Goal: Information Seeking & Learning: Learn about a topic

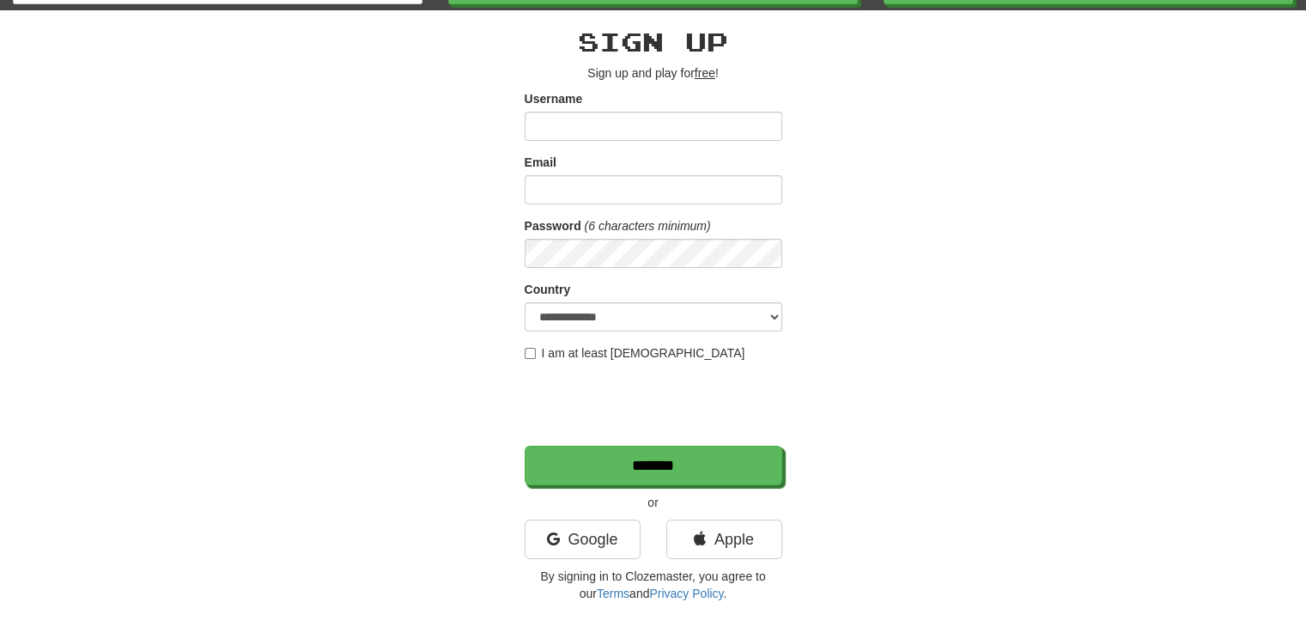
scroll to position [72, 0]
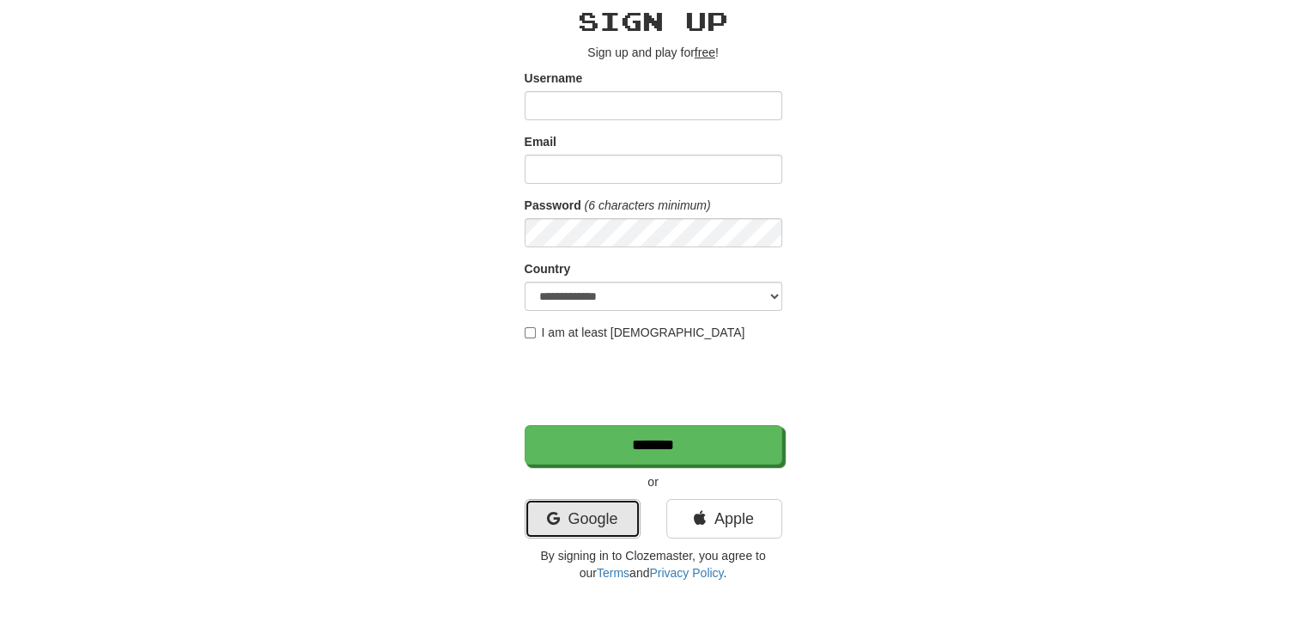
click at [570, 520] on link "Google" at bounding box center [583, 518] width 116 height 39
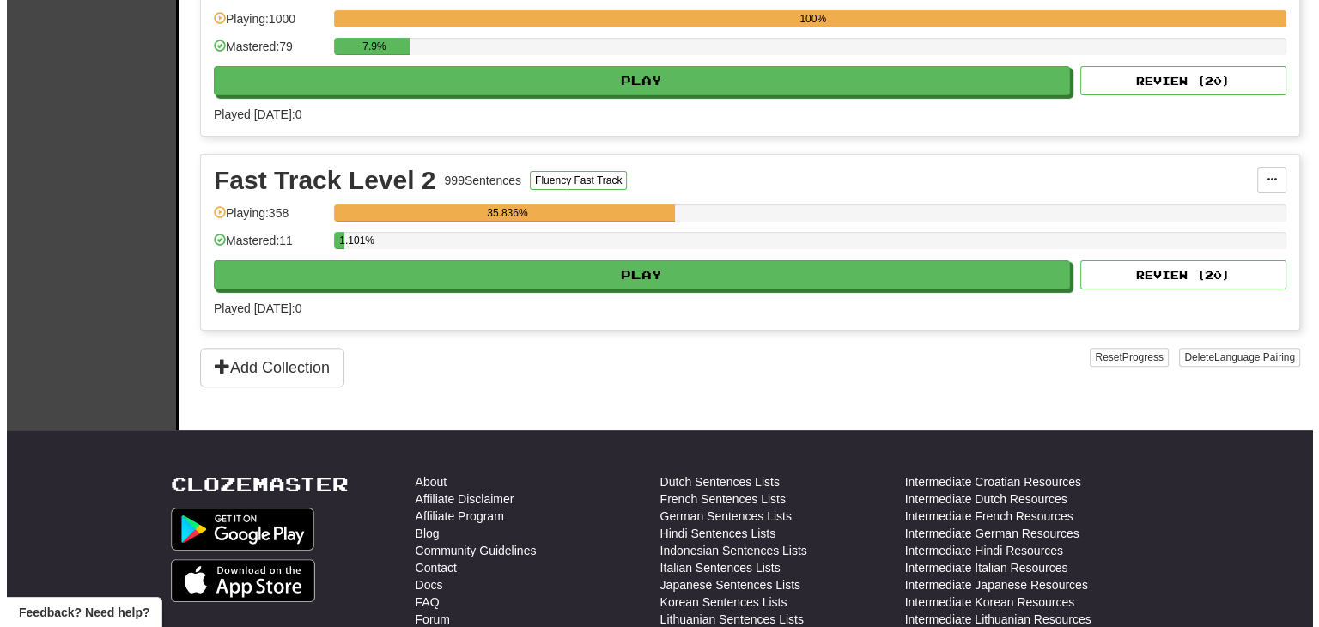
scroll to position [474, 0]
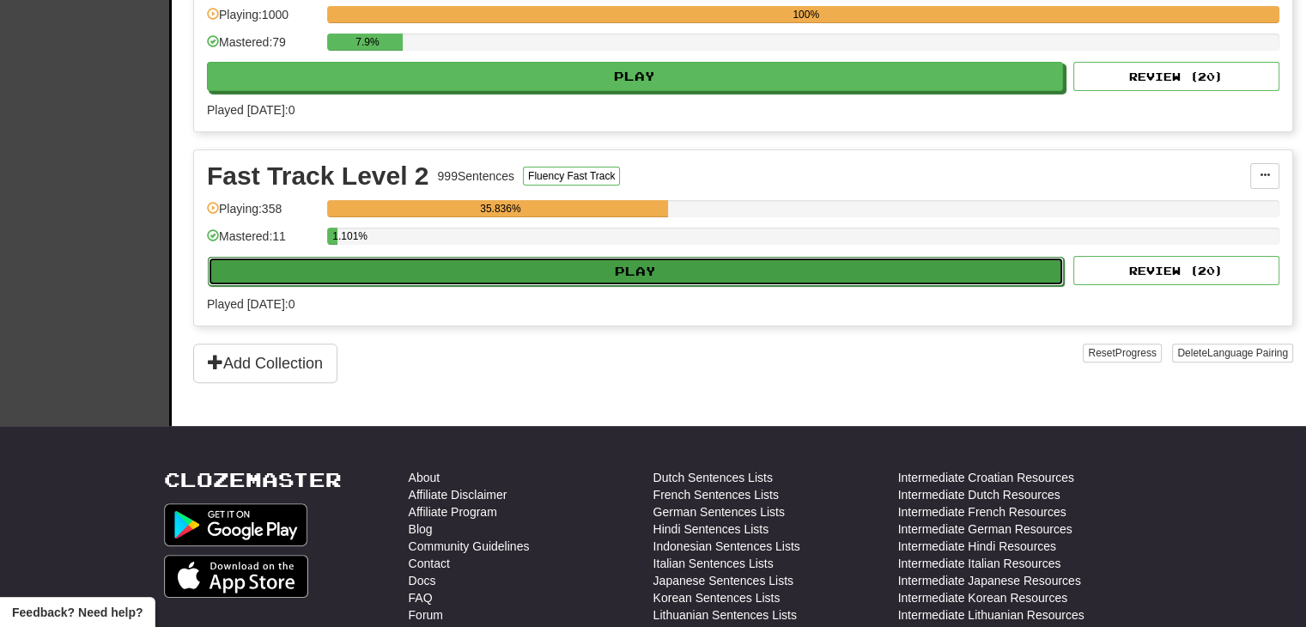
click at [679, 265] on button "Play" at bounding box center [636, 271] width 856 height 29
select select "**"
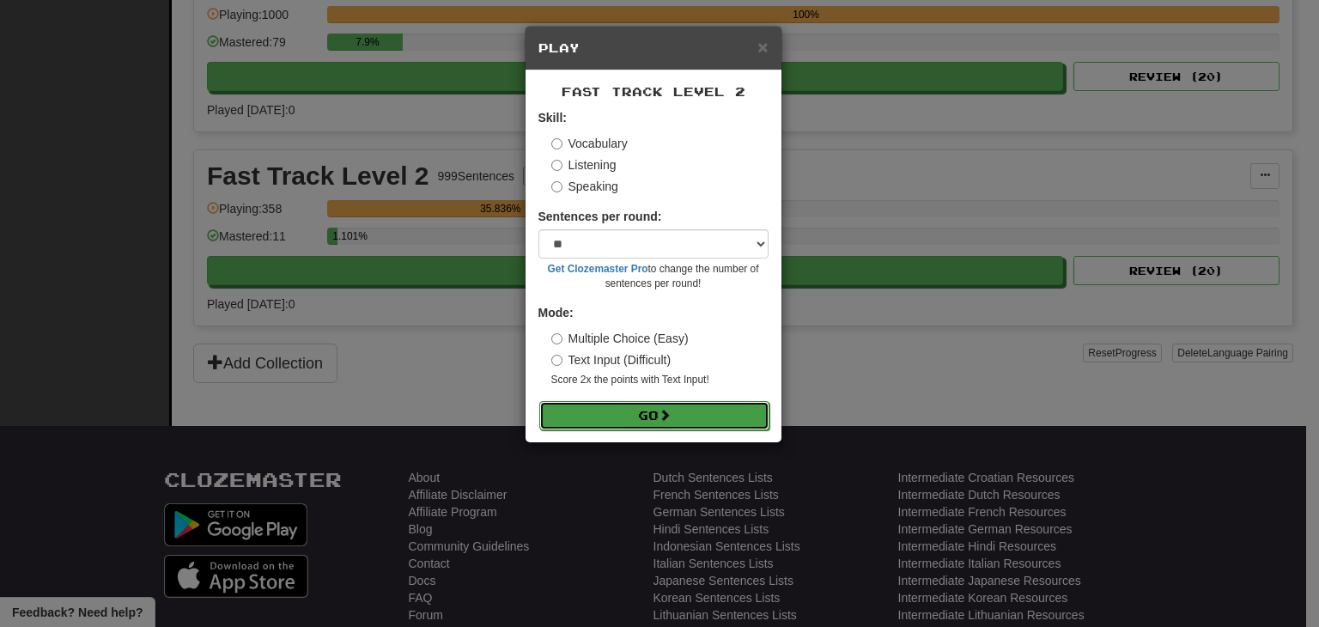
click at [630, 419] on button "Go" at bounding box center [654, 415] width 230 height 29
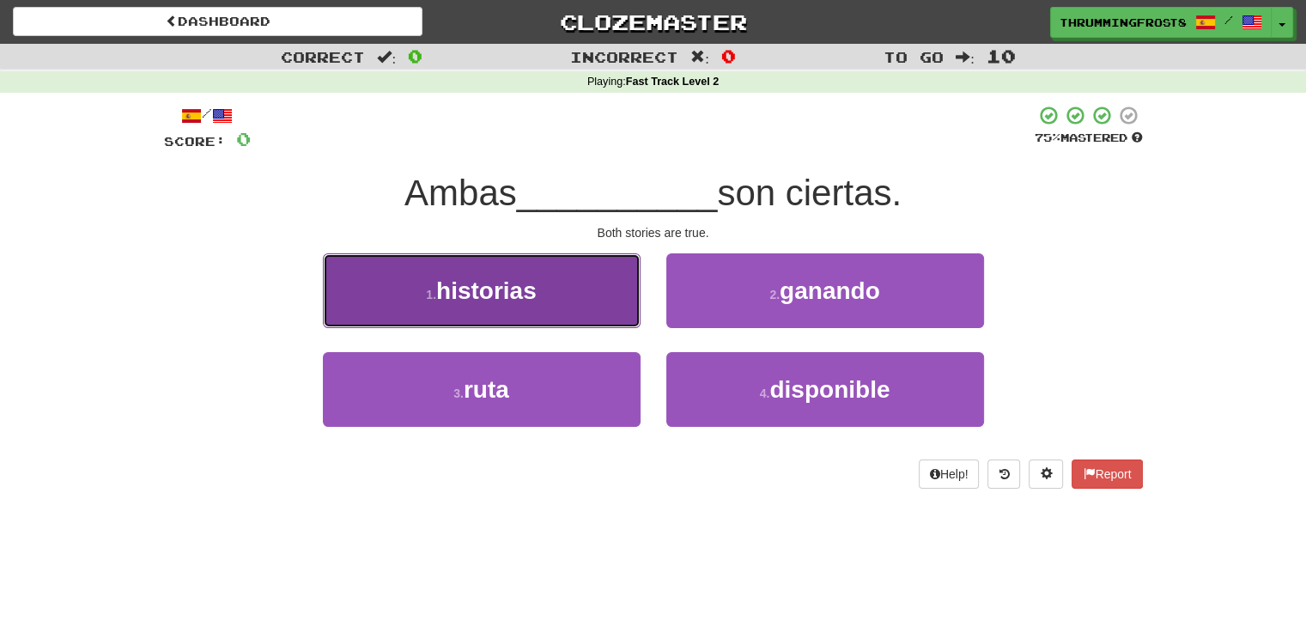
click at [569, 295] on button "1 . historias" at bounding box center [482, 290] width 318 height 75
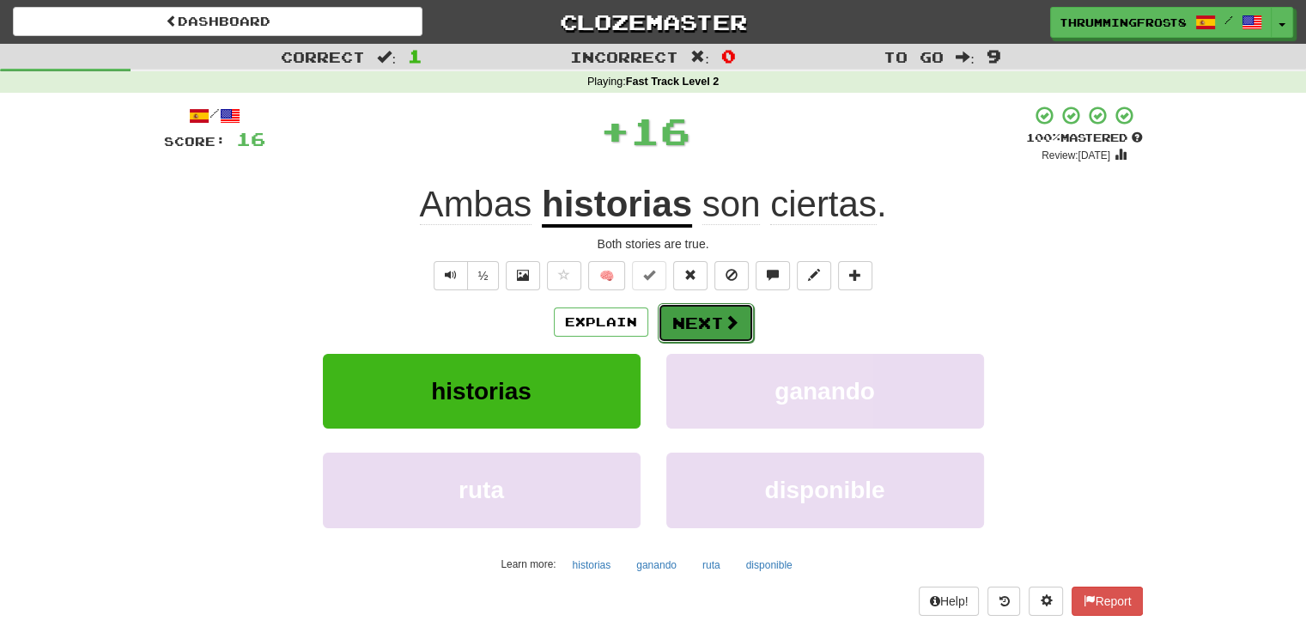
click at [689, 334] on button "Next" at bounding box center [706, 322] width 96 height 39
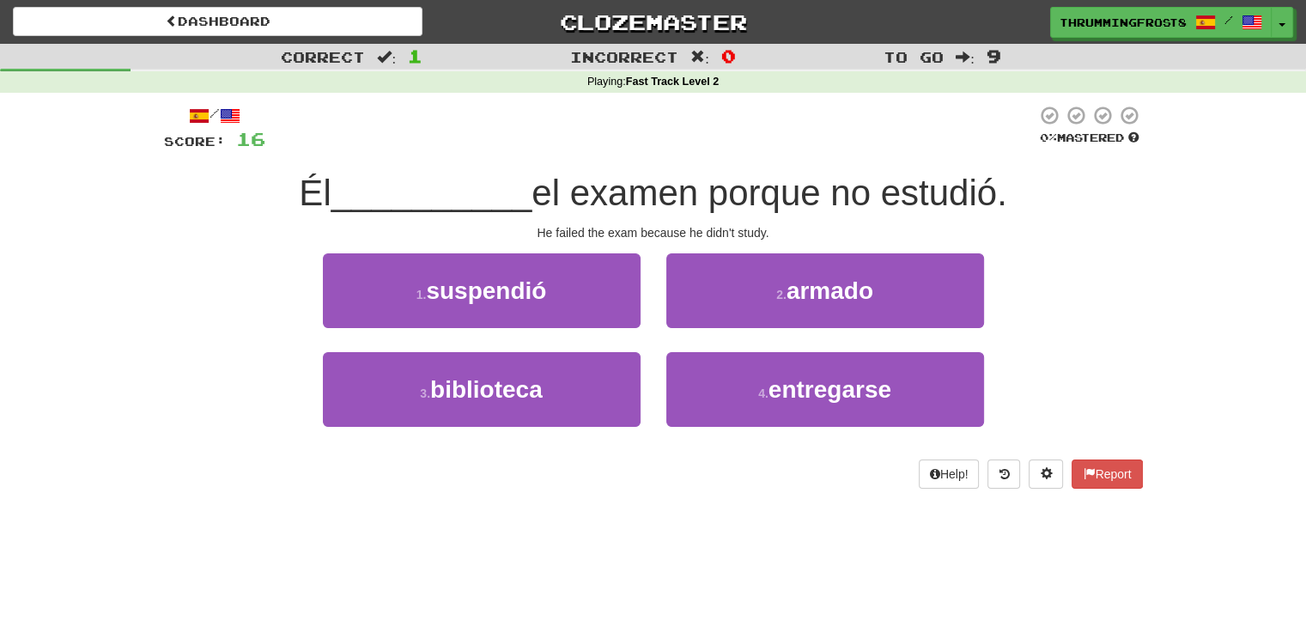
click at [706, 189] on span "el examen porque no estudió." at bounding box center [769, 193] width 475 height 40
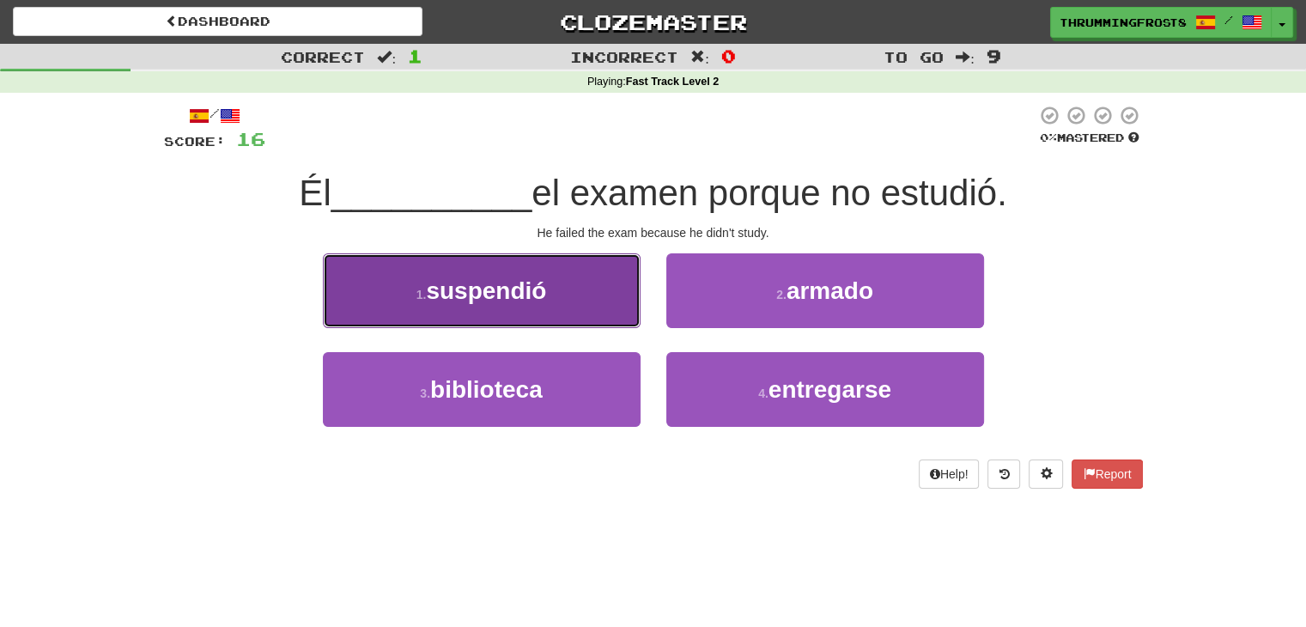
click at [592, 275] on button "1 . suspendió" at bounding box center [482, 290] width 318 height 75
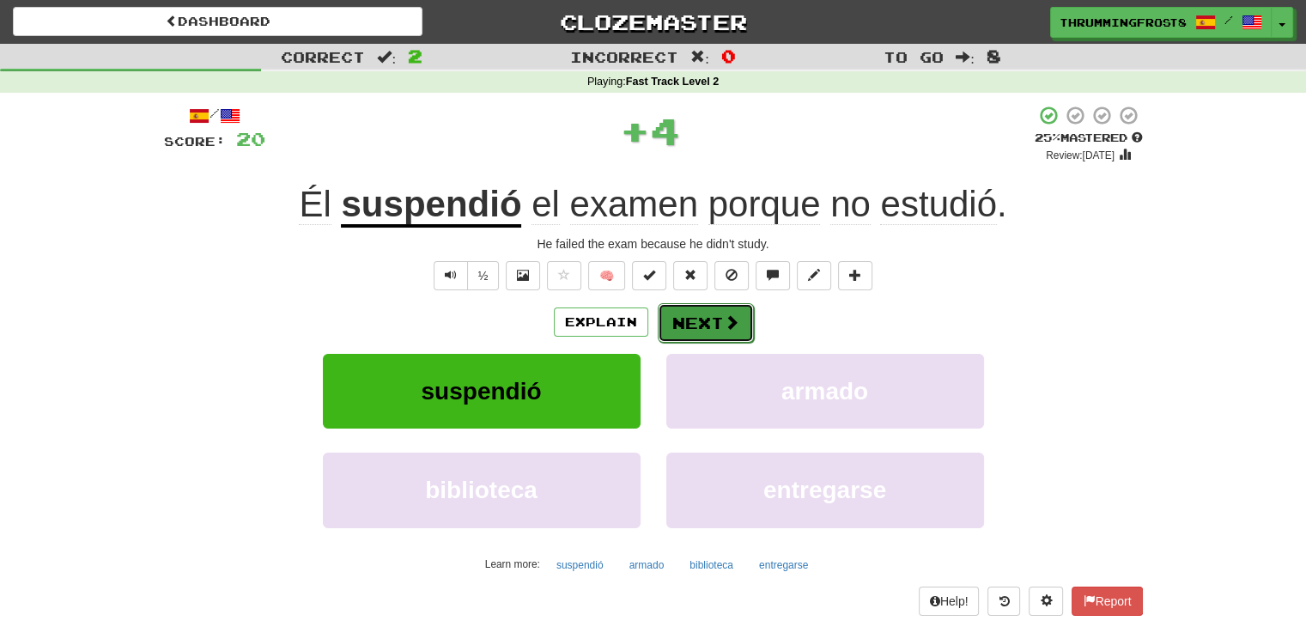
click at [725, 326] on span at bounding box center [731, 321] width 15 height 15
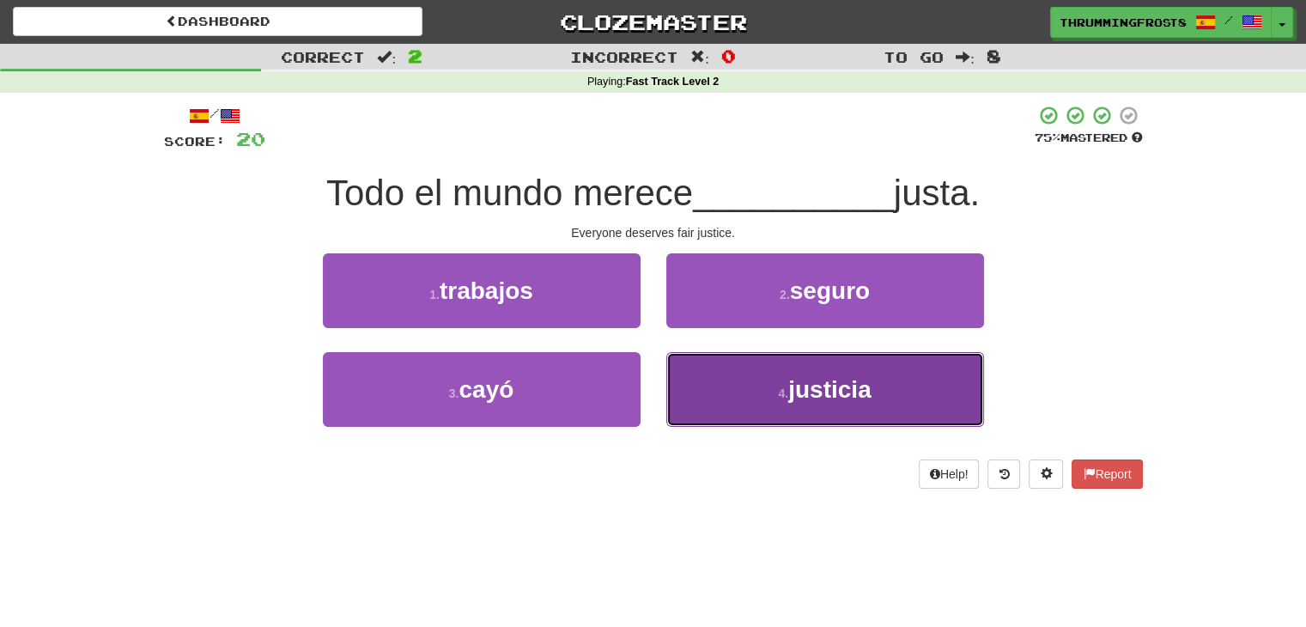
click at [720, 358] on button "4 . justicia" at bounding box center [825, 389] width 318 height 75
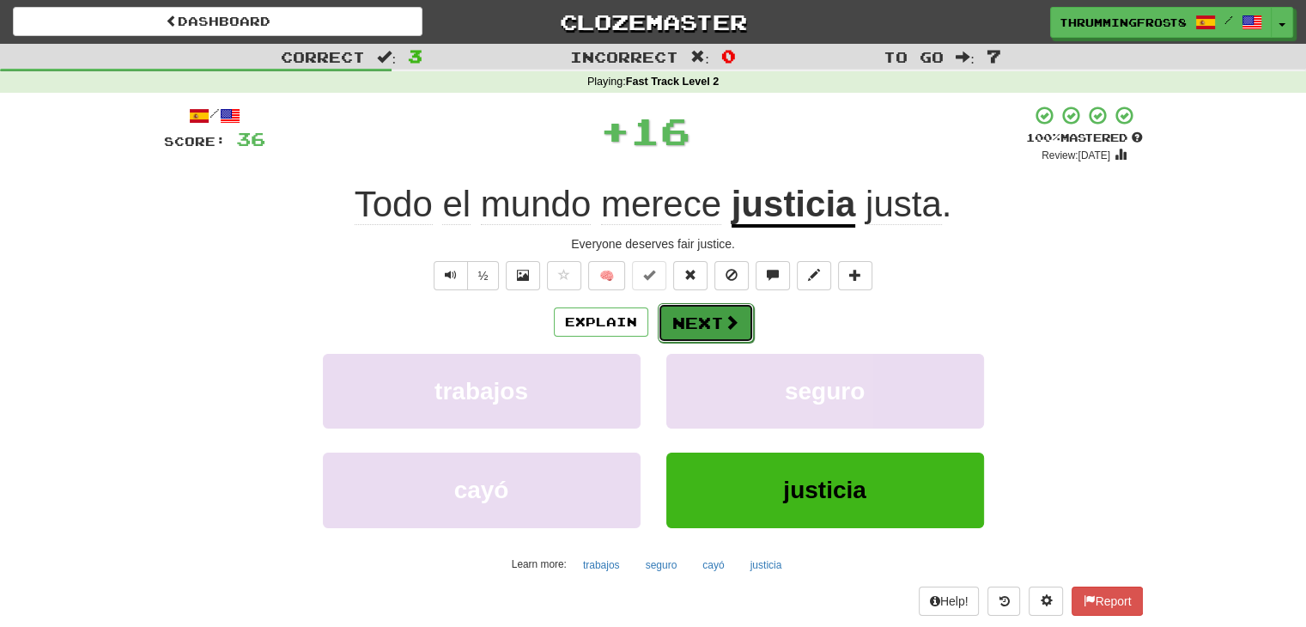
click at [696, 320] on button "Next" at bounding box center [706, 322] width 96 height 39
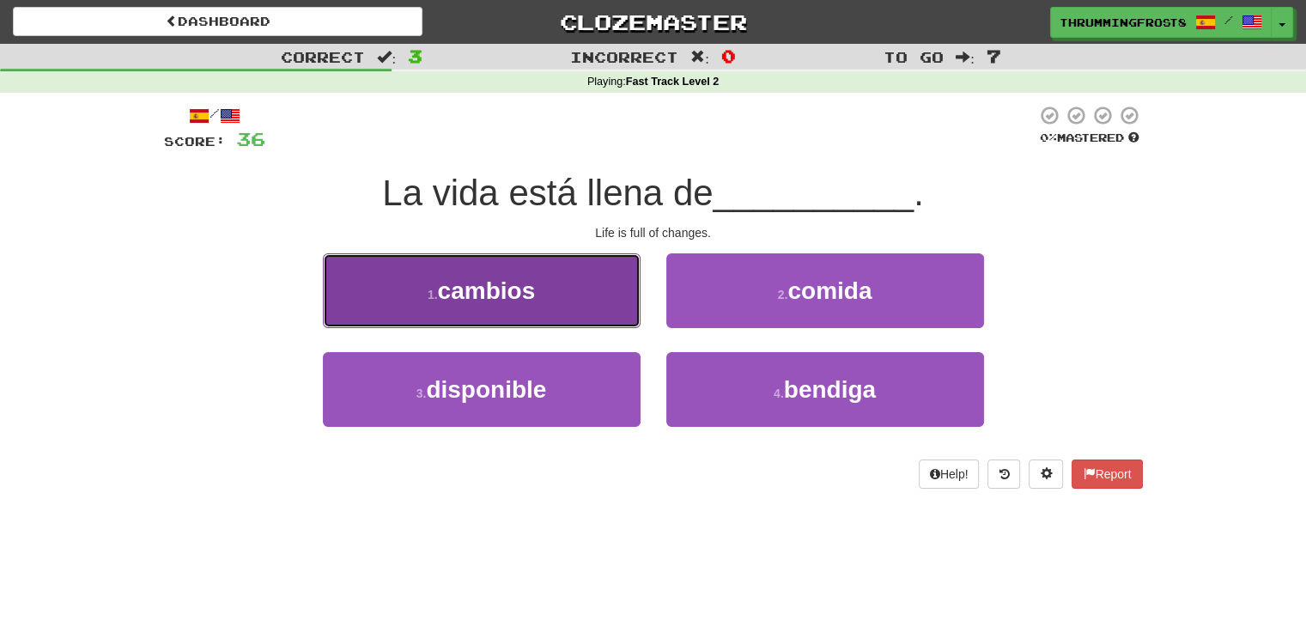
click at [560, 302] on button "1 . cambios" at bounding box center [482, 290] width 318 height 75
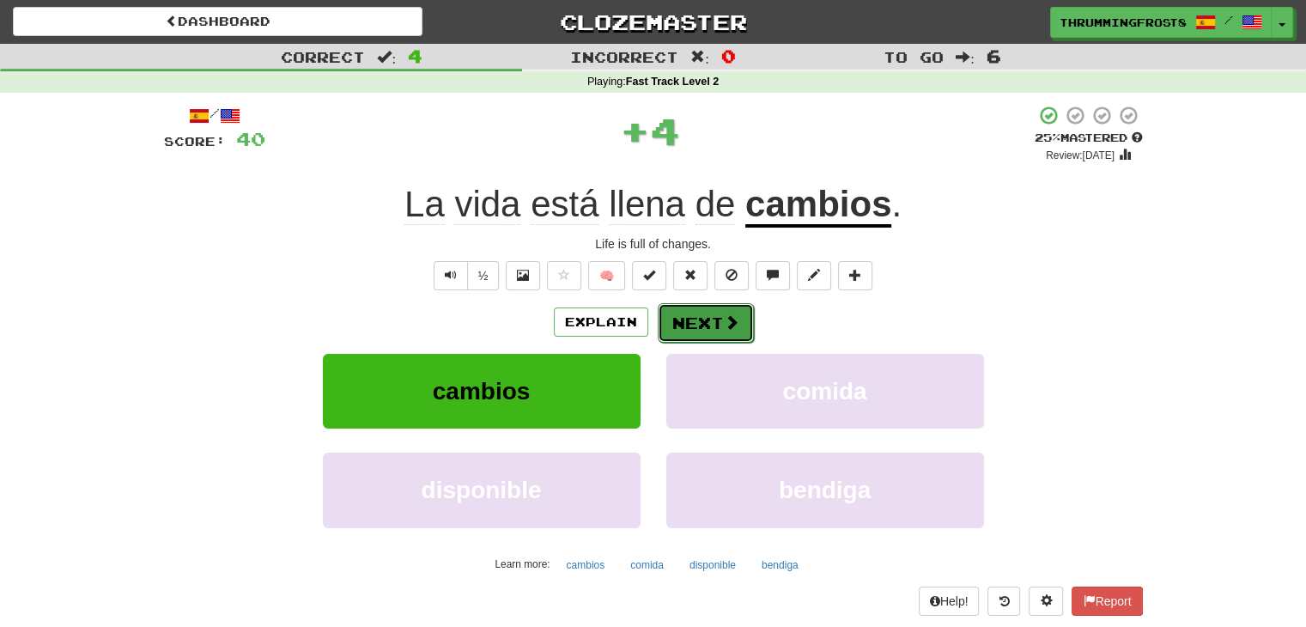
click at [704, 325] on button "Next" at bounding box center [706, 322] width 96 height 39
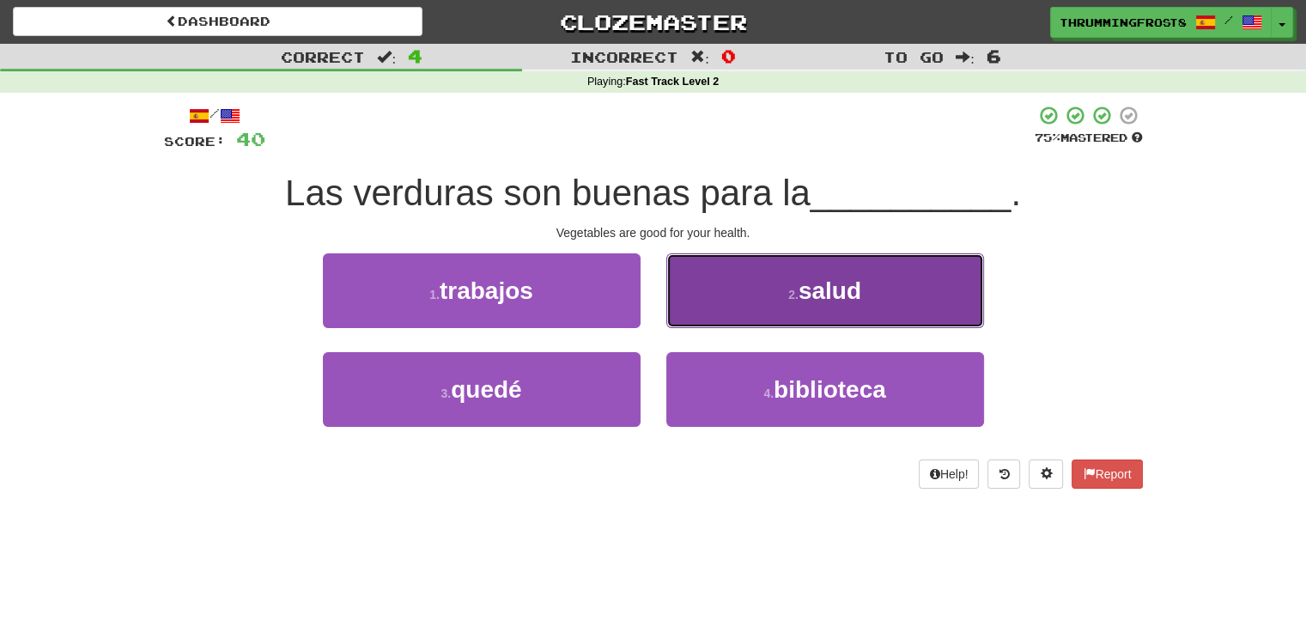
click at [720, 297] on button "2 . salud" at bounding box center [825, 290] width 318 height 75
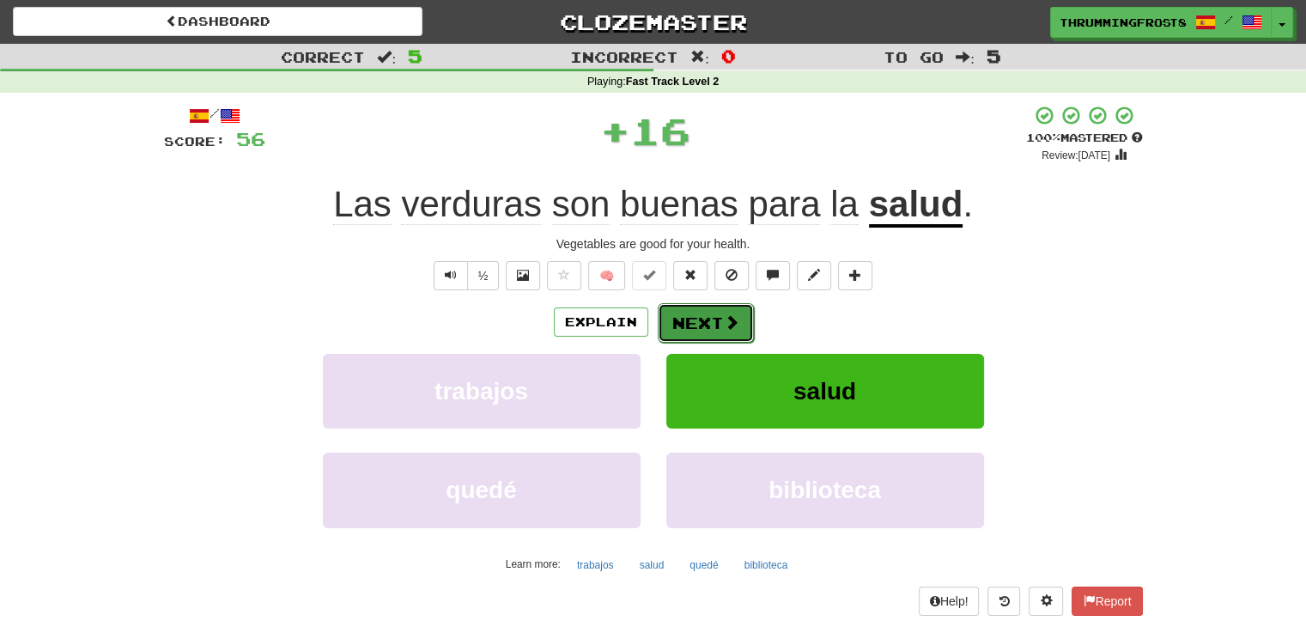
click at [714, 330] on button "Next" at bounding box center [706, 322] width 96 height 39
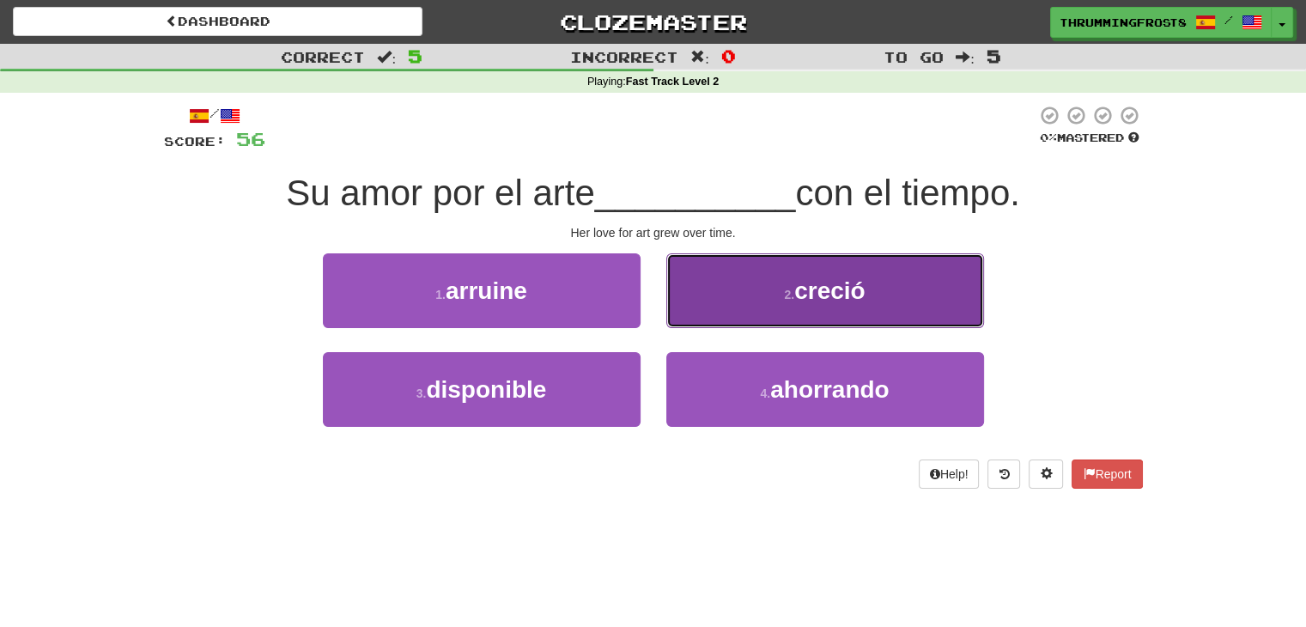
click at [680, 292] on button "2 . creció" at bounding box center [825, 290] width 318 height 75
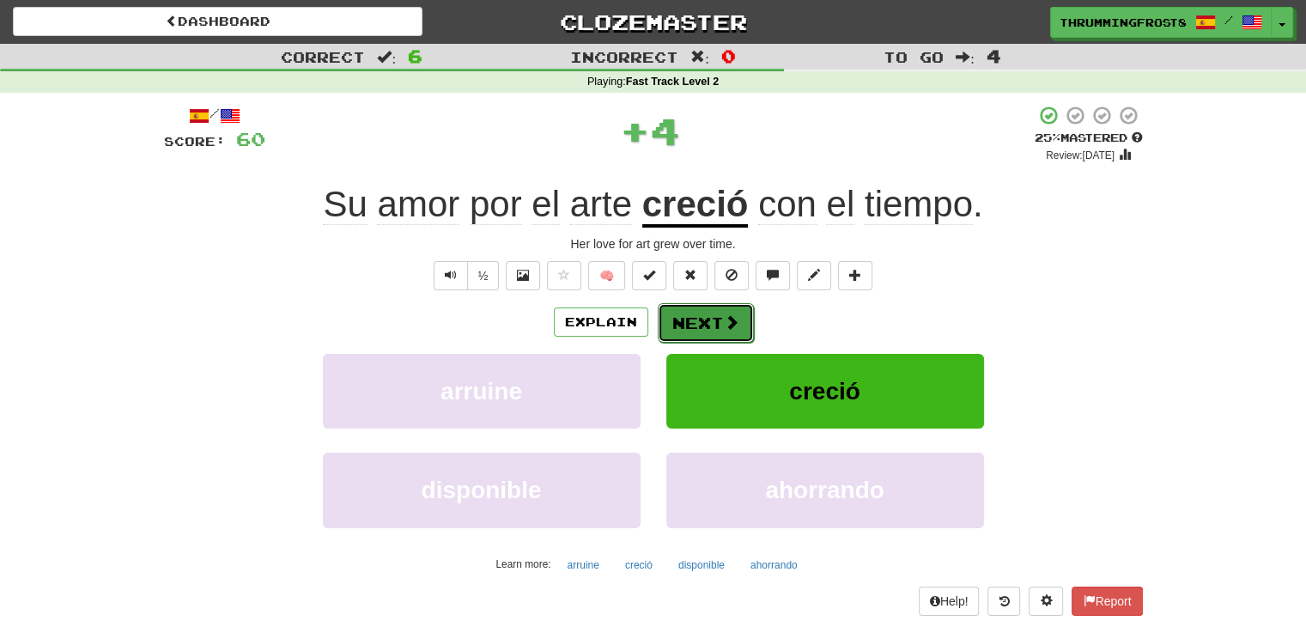
click at [666, 334] on button "Next" at bounding box center [706, 322] width 96 height 39
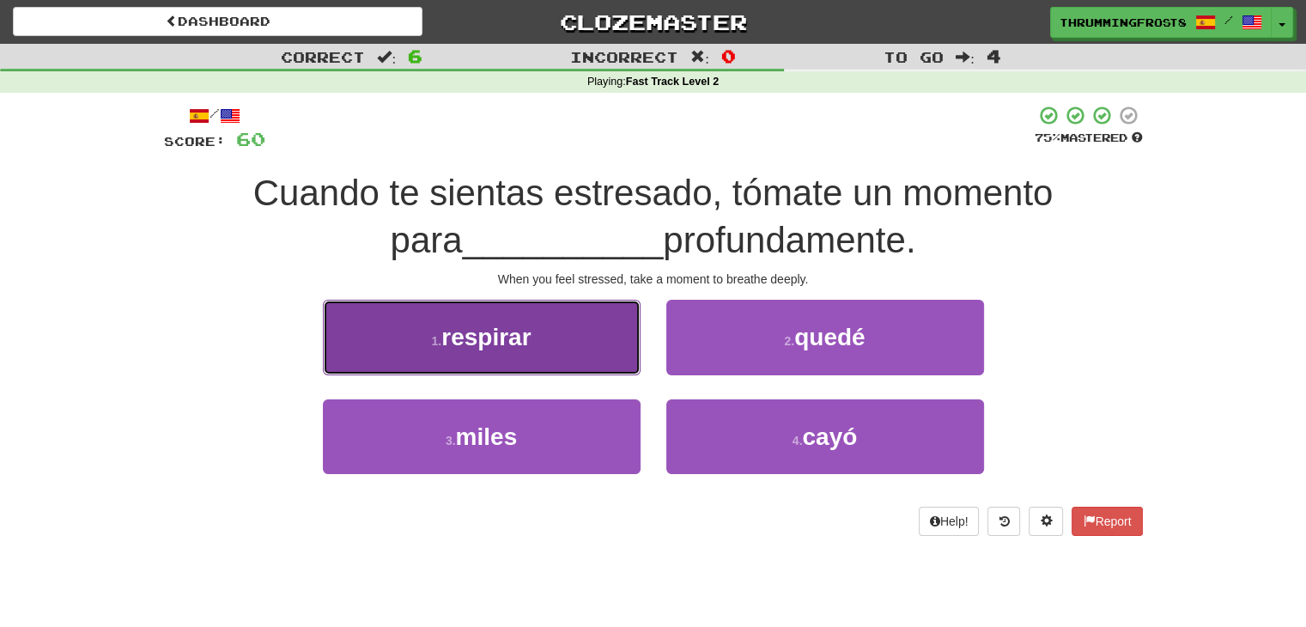
click at [539, 355] on button "1 . respirar" at bounding box center [482, 337] width 318 height 75
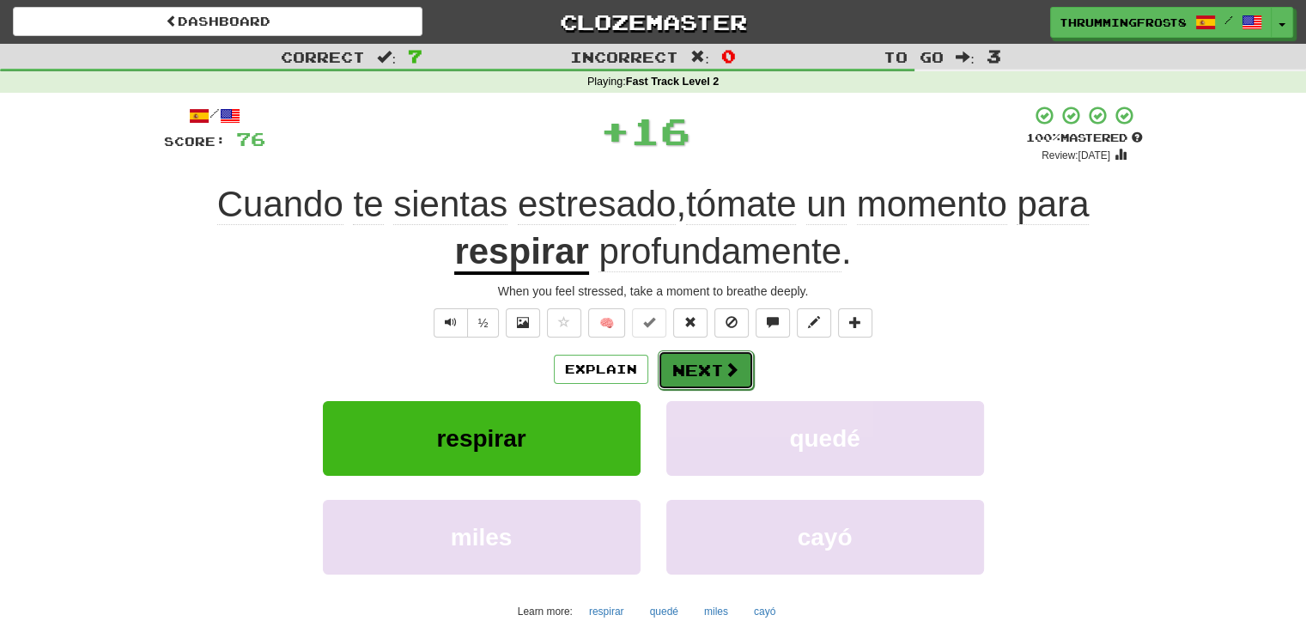
click at [677, 368] on button "Next" at bounding box center [706, 369] width 96 height 39
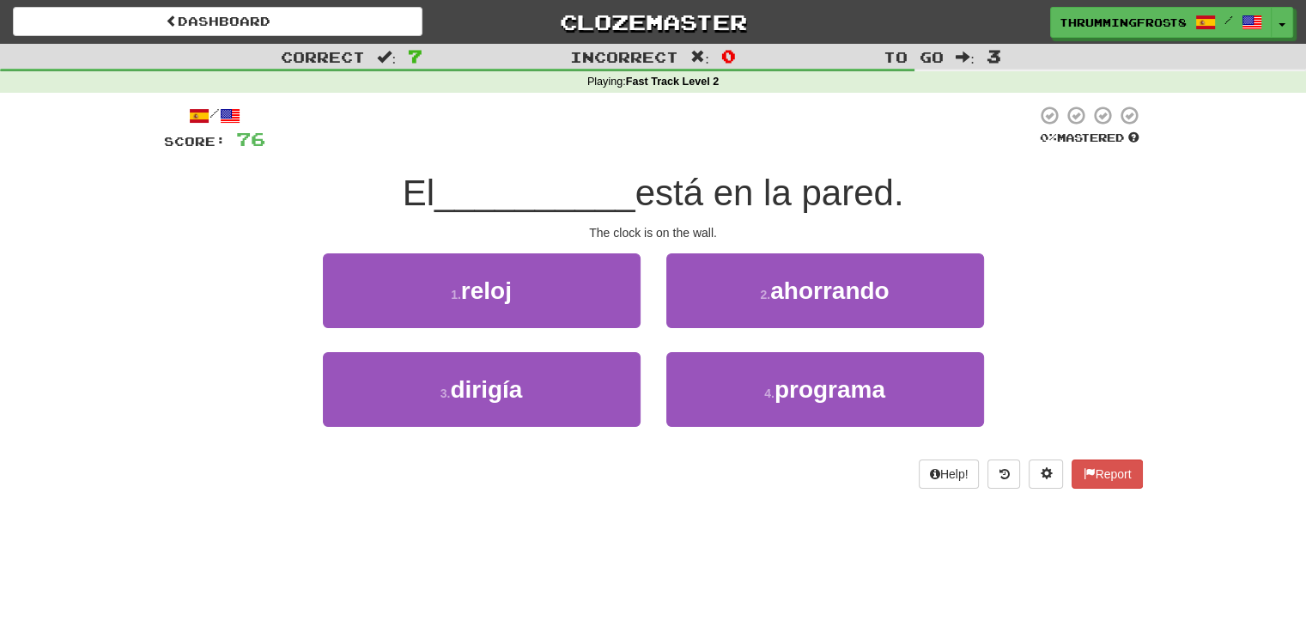
click at [684, 151] on div at bounding box center [650, 128] width 771 height 47
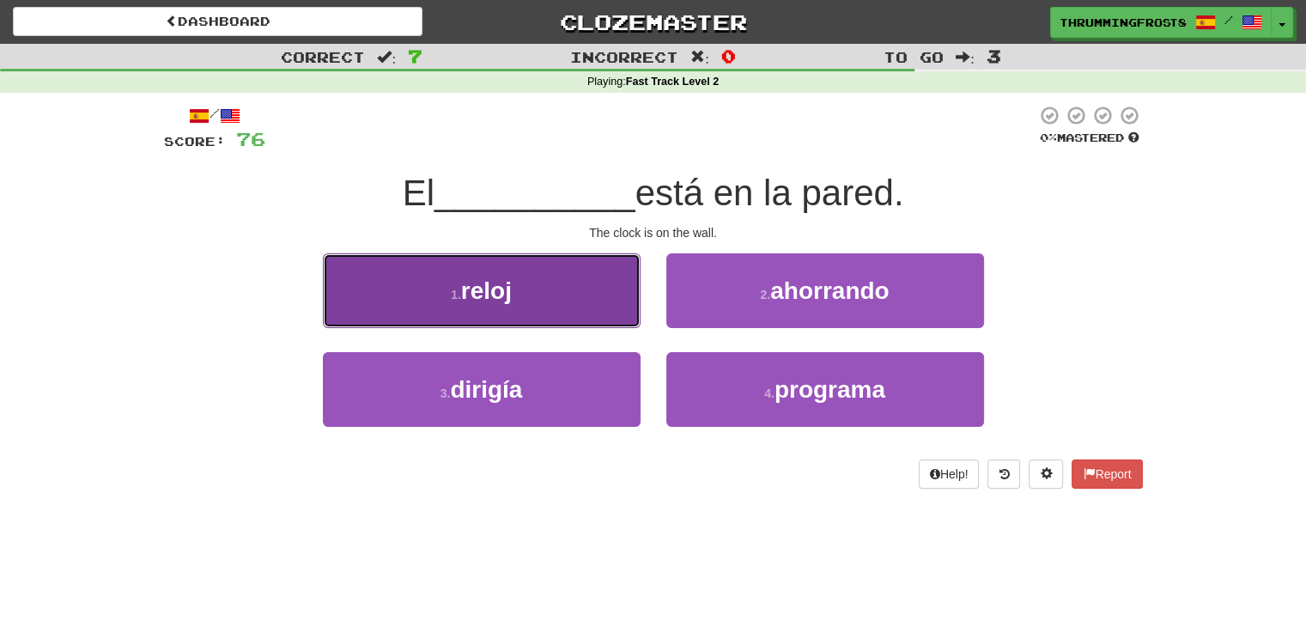
click at [536, 289] on button "1 . reloj" at bounding box center [482, 290] width 318 height 75
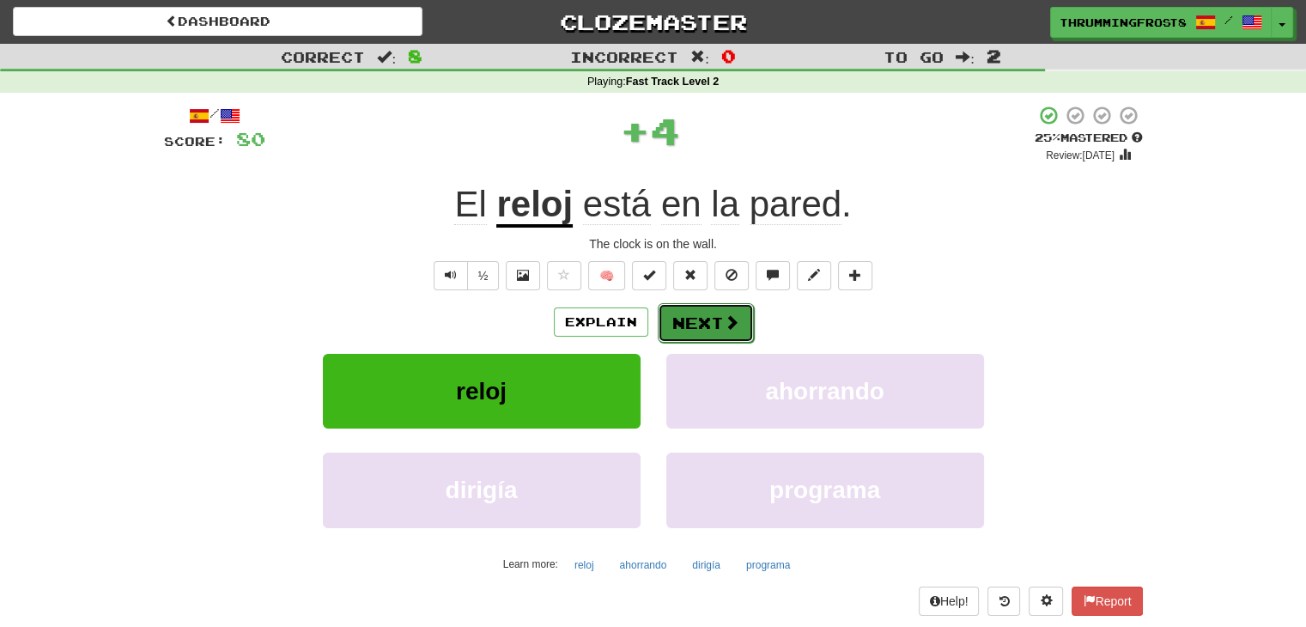
click at [696, 334] on button "Next" at bounding box center [706, 322] width 96 height 39
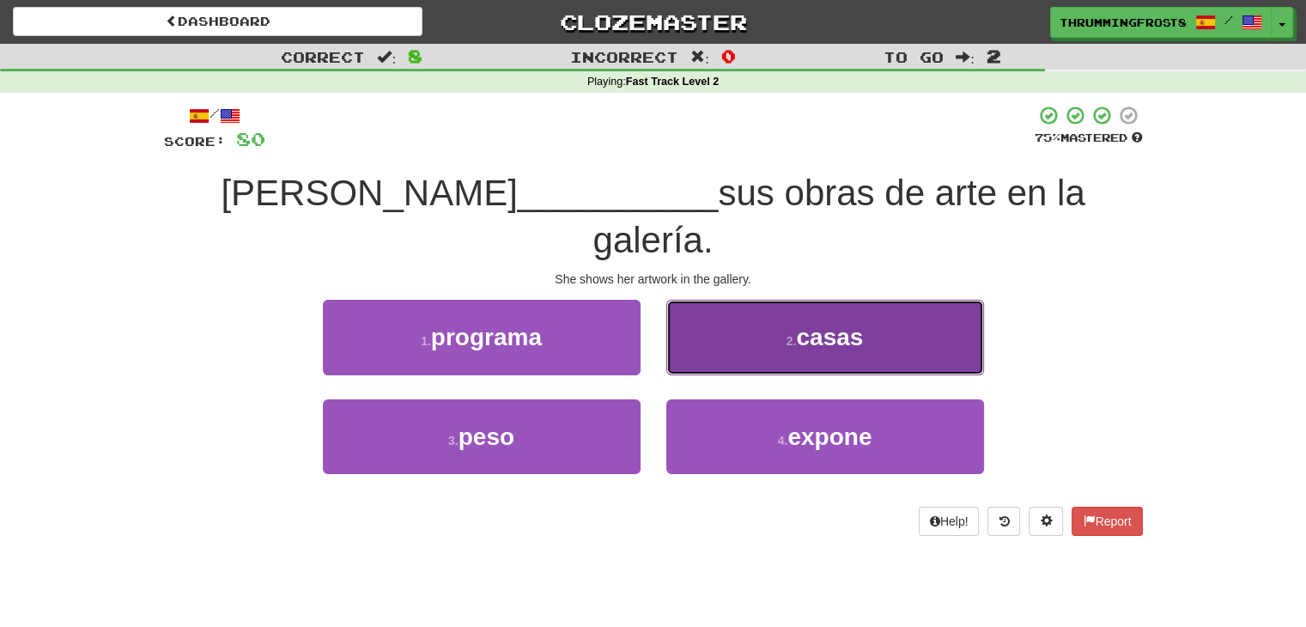
click at [784, 309] on button "2 . [PERSON_NAME]" at bounding box center [825, 337] width 318 height 75
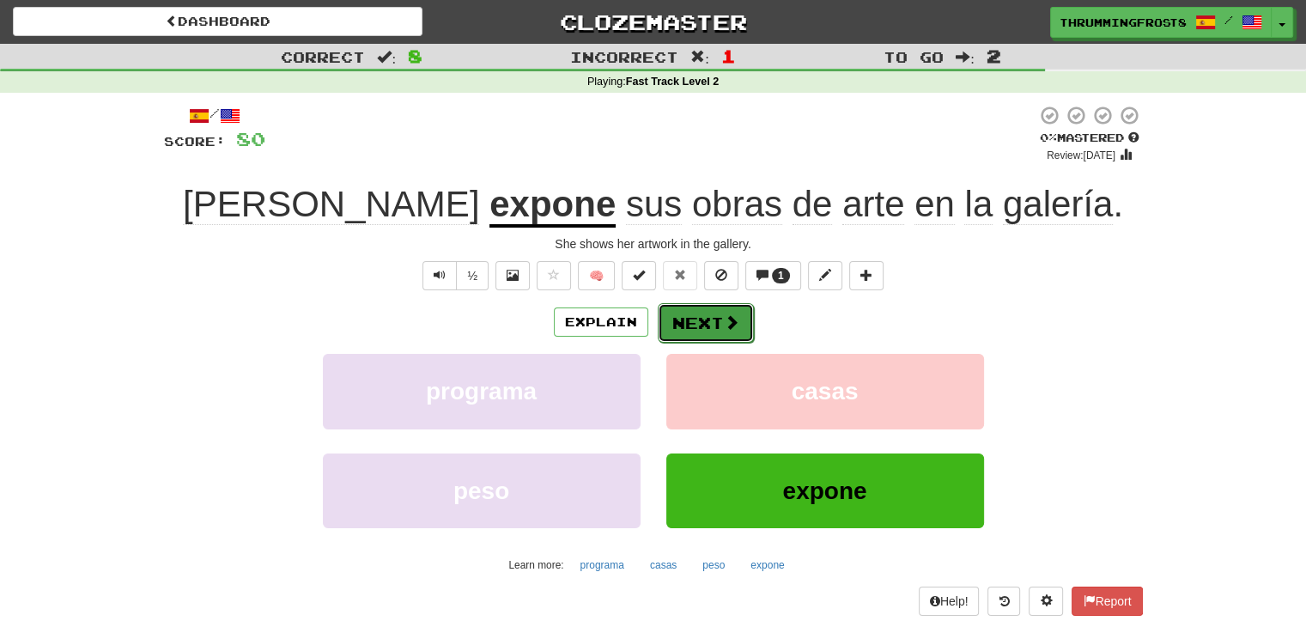
click at [706, 331] on button "Next" at bounding box center [706, 322] width 96 height 39
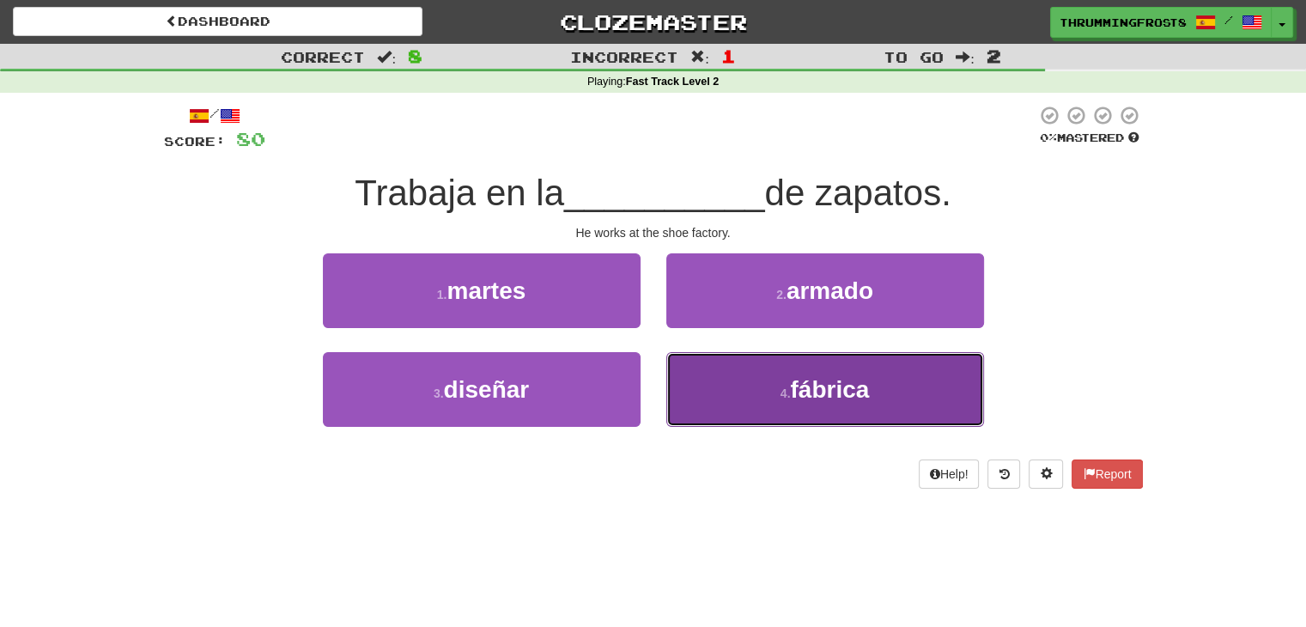
click at [716, 391] on button "4 . fábrica" at bounding box center [825, 389] width 318 height 75
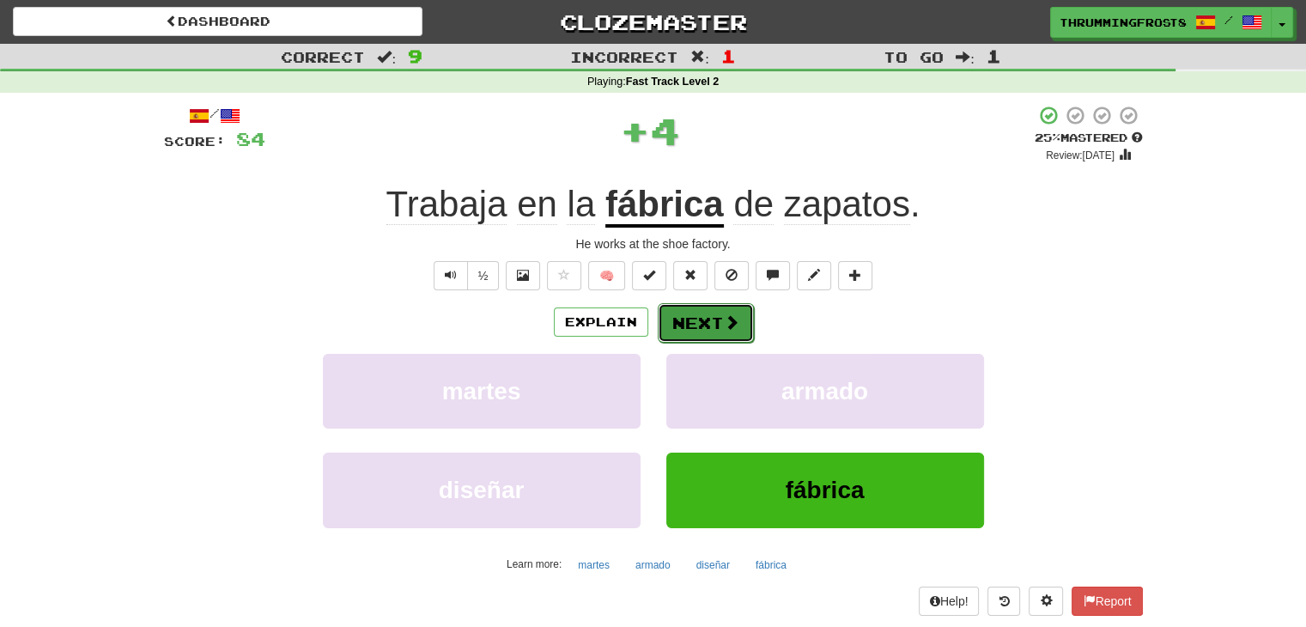
click at [716, 331] on button "Next" at bounding box center [706, 322] width 96 height 39
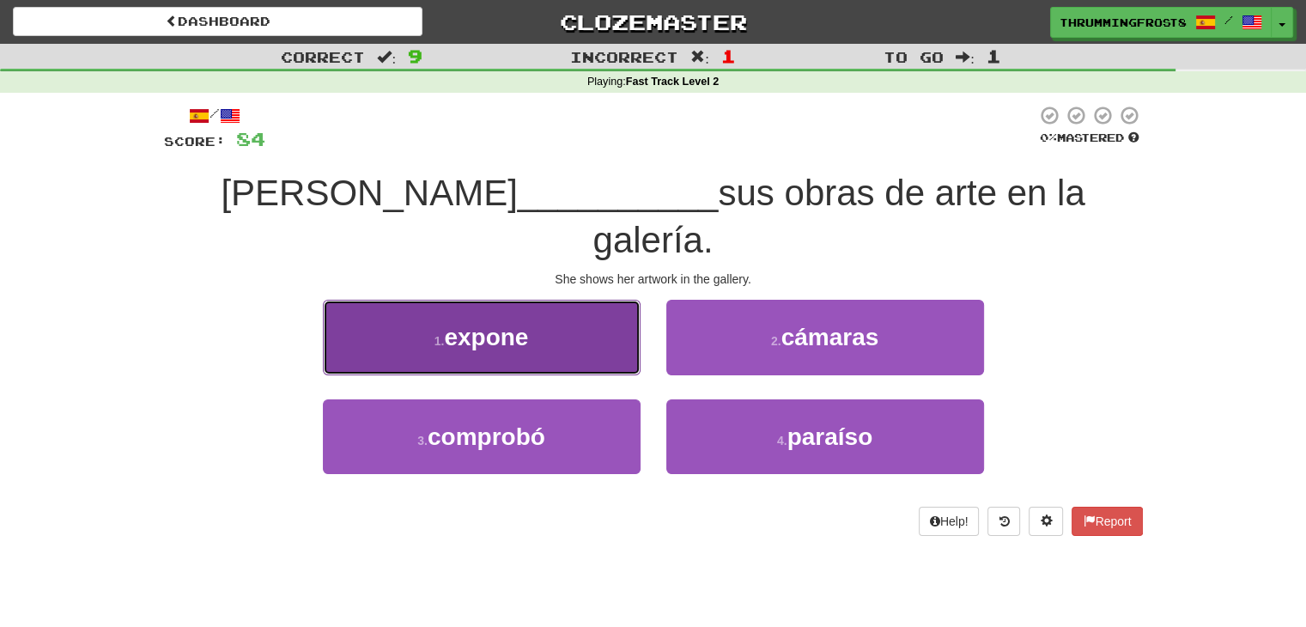
click at [591, 300] on button "1 . expone" at bounding box center [482, 337] width 318 height 75
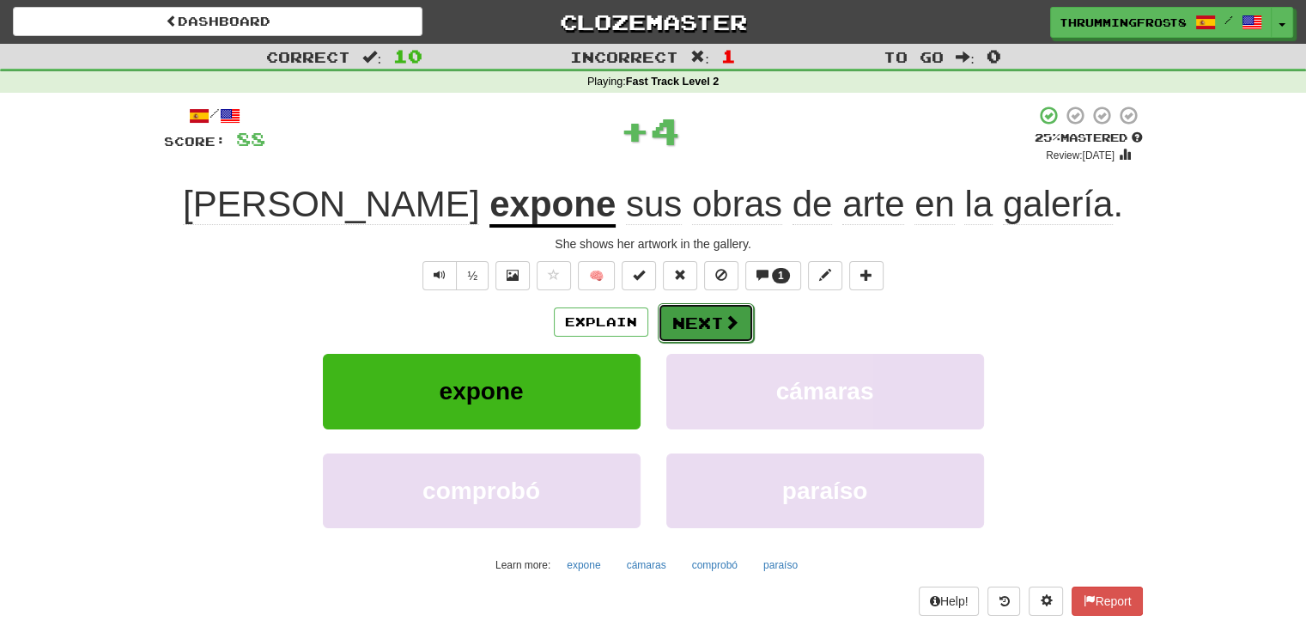
click at [705, 307] on button "Next" at bounding box center [706, 322] width 96 height 39
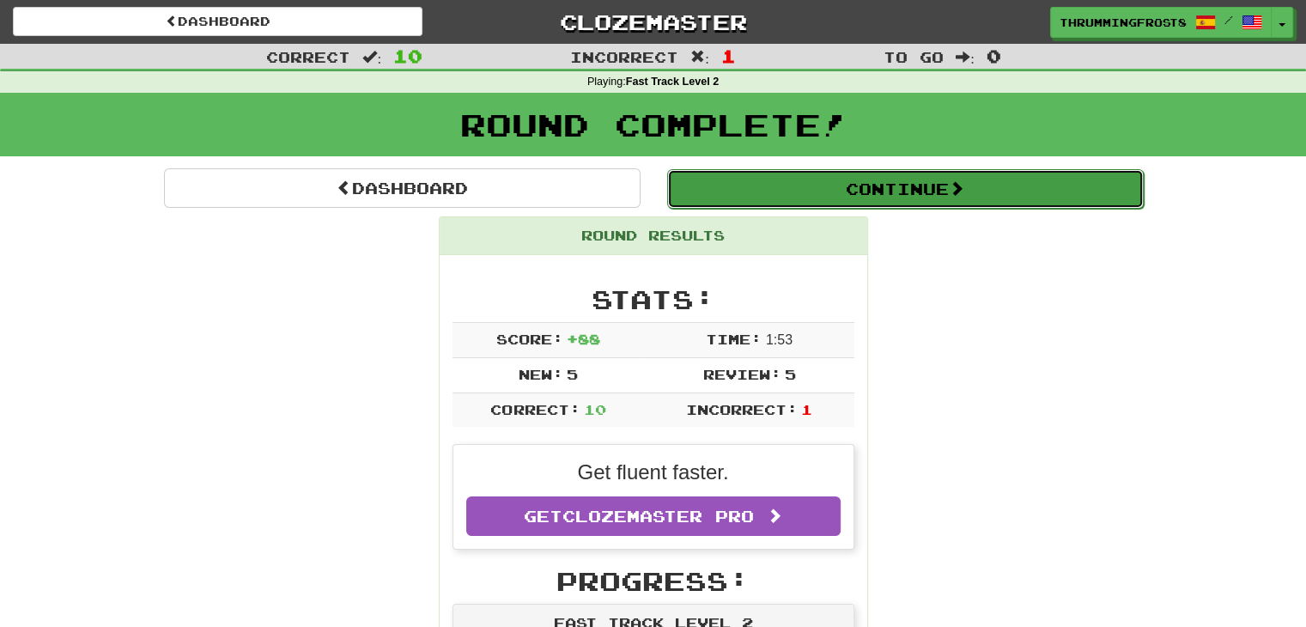
click at [744, 193] on button "Continue" at bounding box center [905, 188] width 477 height 39
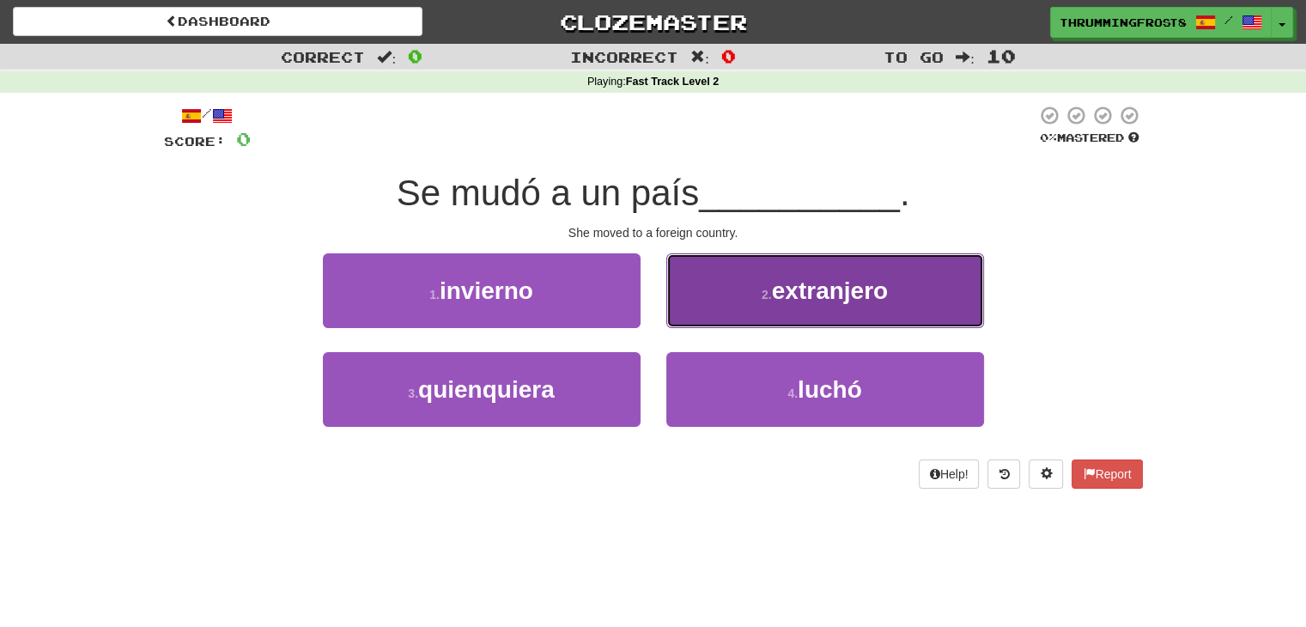
click at [752, 300] on button "2 . extranjero" at bounding box center [825, 290] width 318 height 75
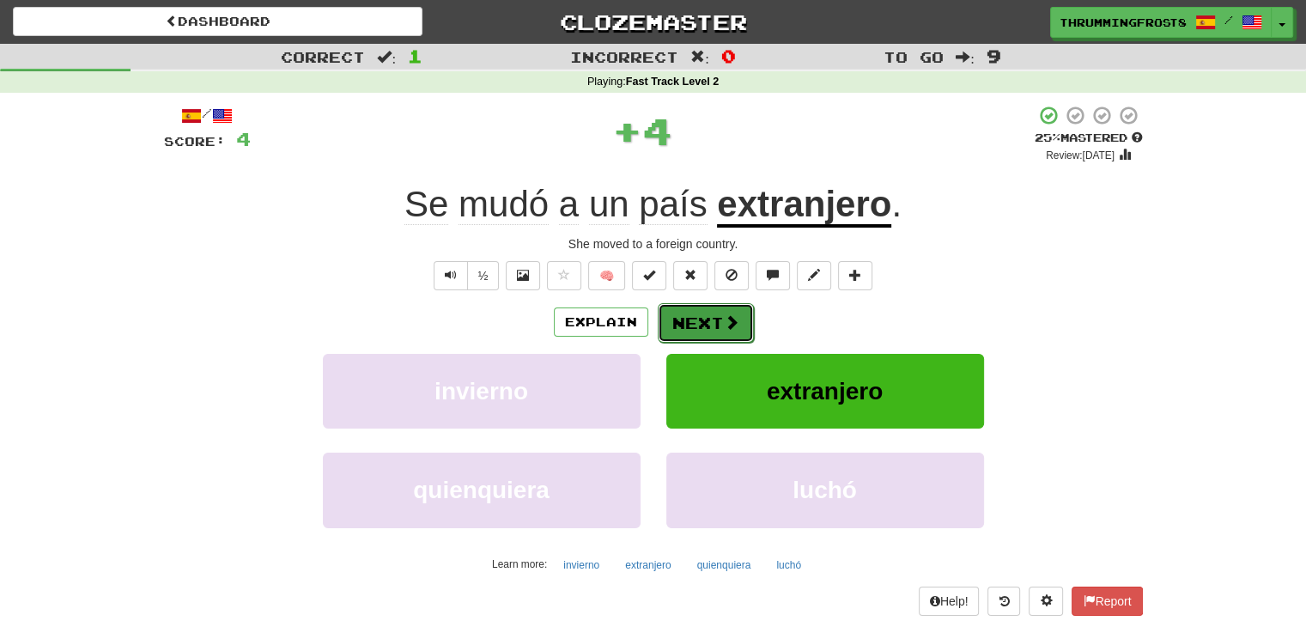
click at [711, 325] on button "Next" at bounding box center [706, 322] width 96 height 39
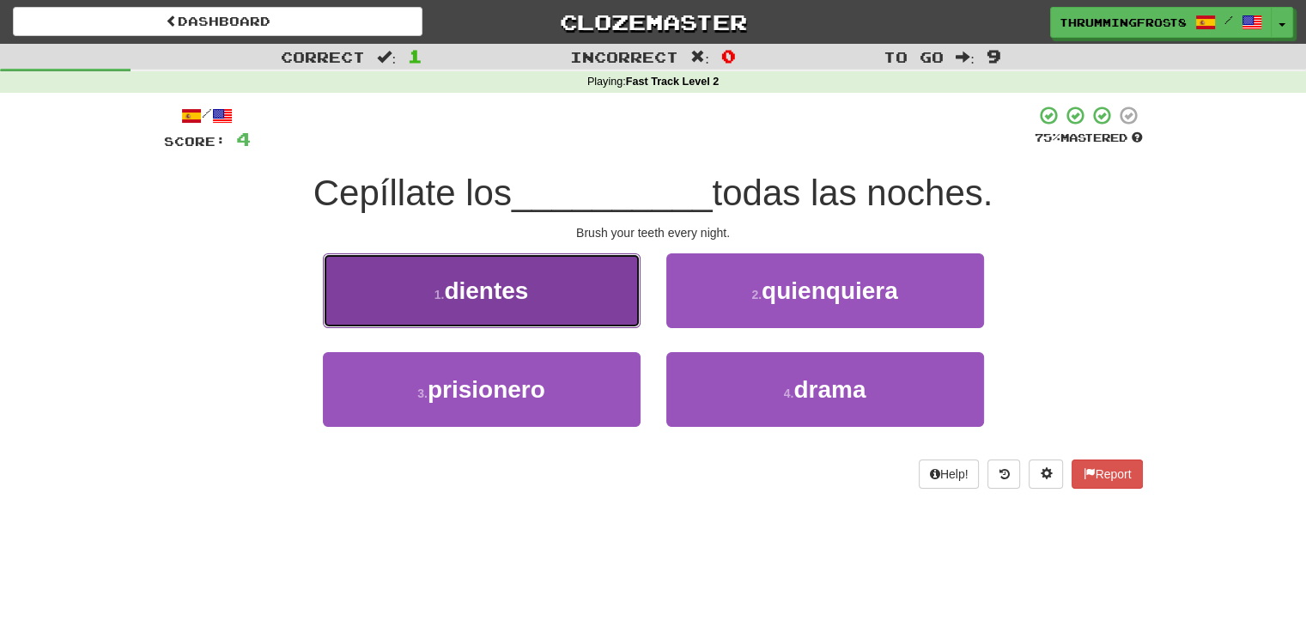
click at [591, 295] on button "1 . dientes" at bounding box center [482, 290] width 318 height 75
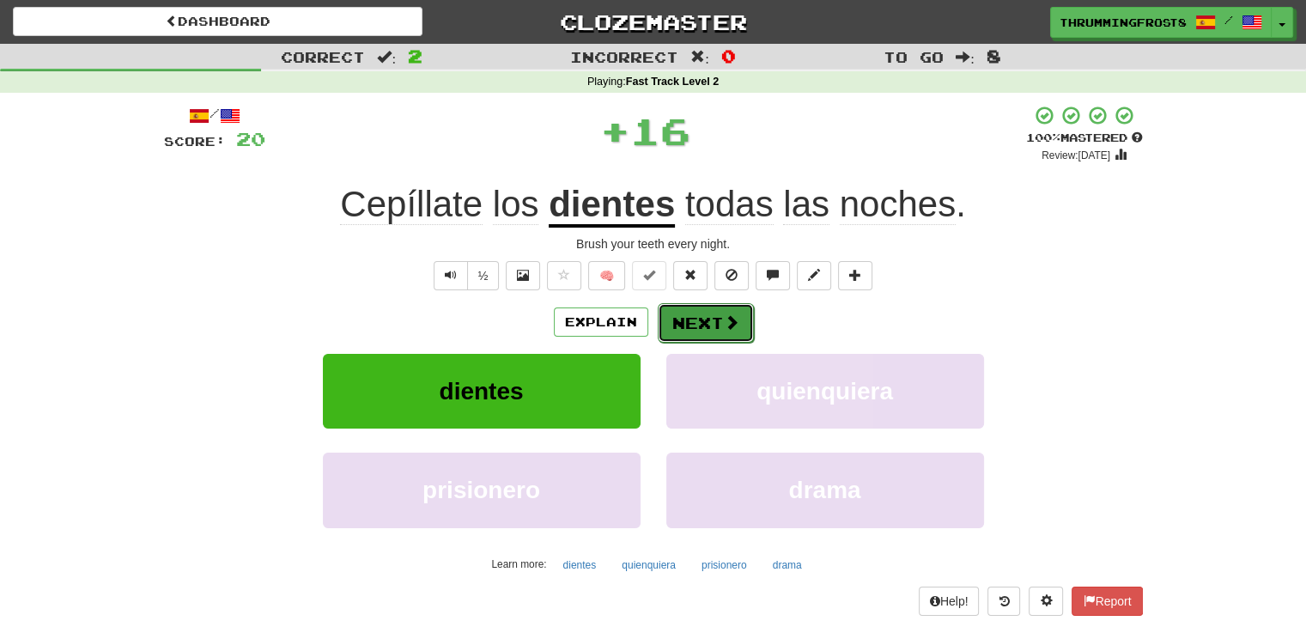
click at [683, 315] on button "Next" at bounding box center [706, 322] width 96 height 39
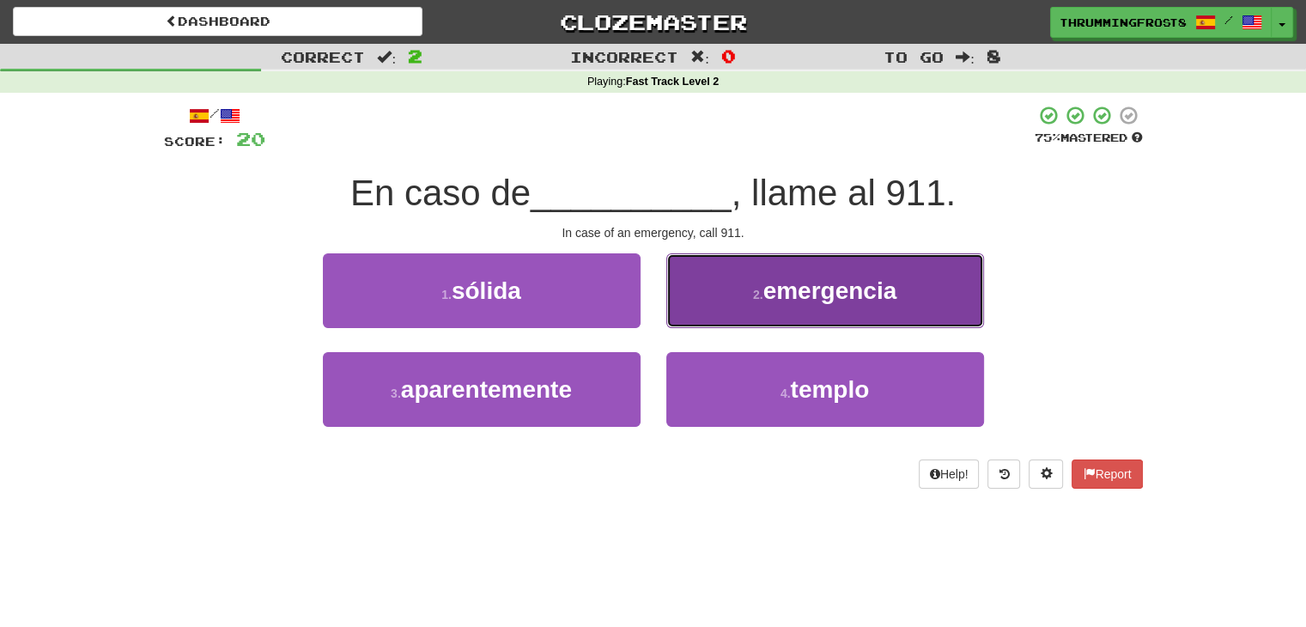
click at [720, 303] on button "2 . emergencia" at bounding box center [825, 290] width 318 height 75
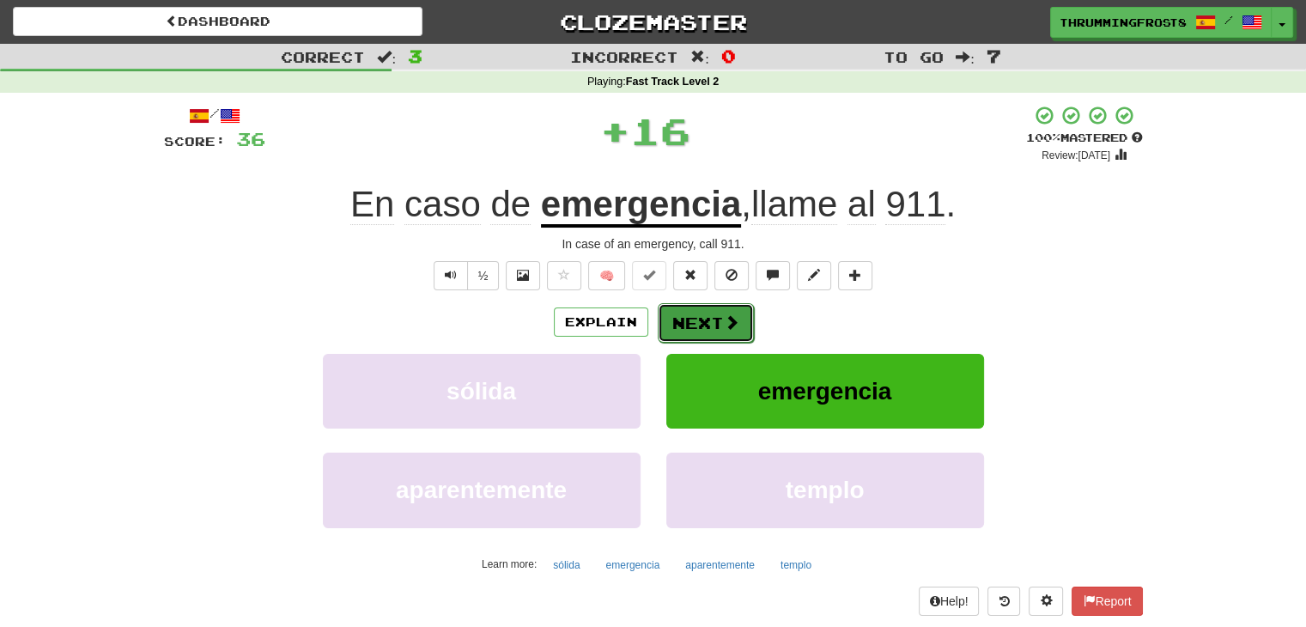
click at [701, 332] on button "Next" at bounding box center [706, 322] width 96 height 39
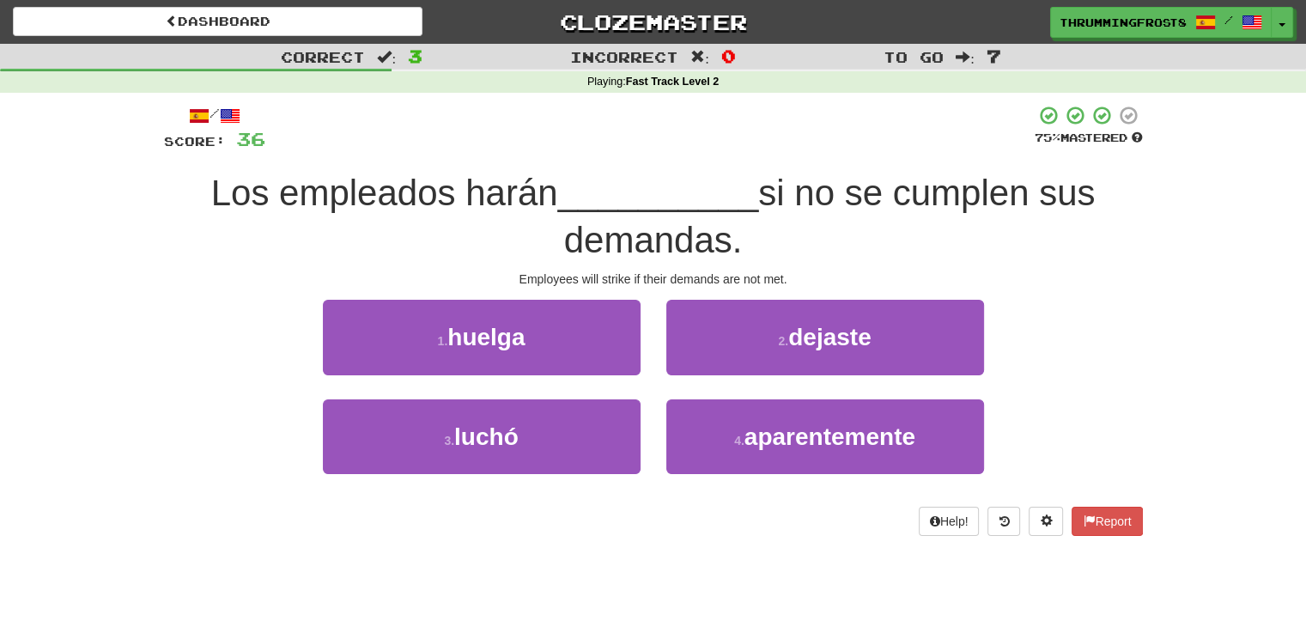
click at [711, 199] on span "__________" at bounding box center [658, 193] width 201 height 40
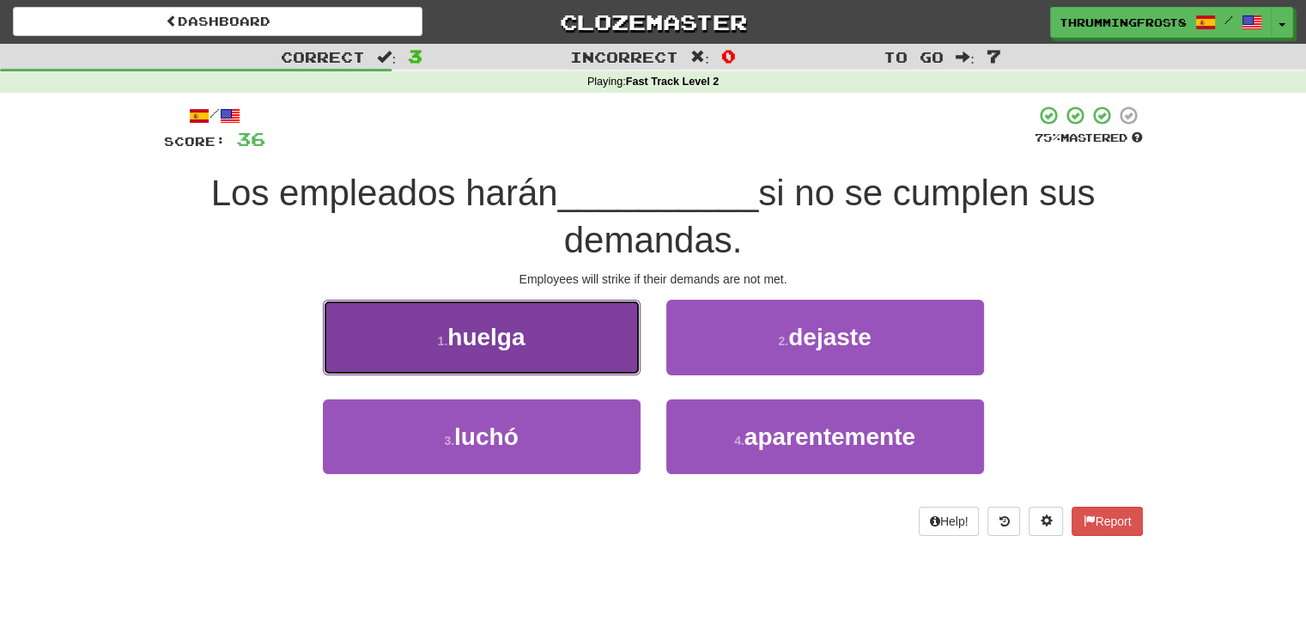
click at [597, 343] on button "1 . [GEOGRAPHIC_DATA]" at bounding box center [482, 337] width 318 height 75
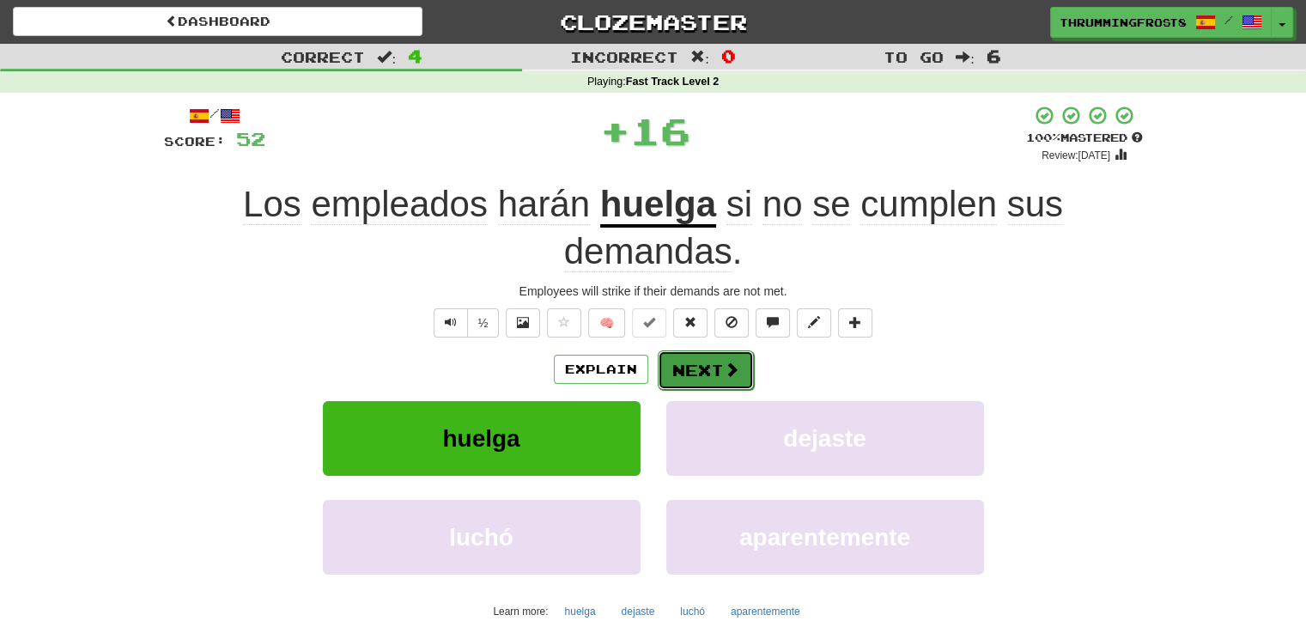
click at [711, 362] on button "Next" at bounding box center [706, 369] width 96 height 39
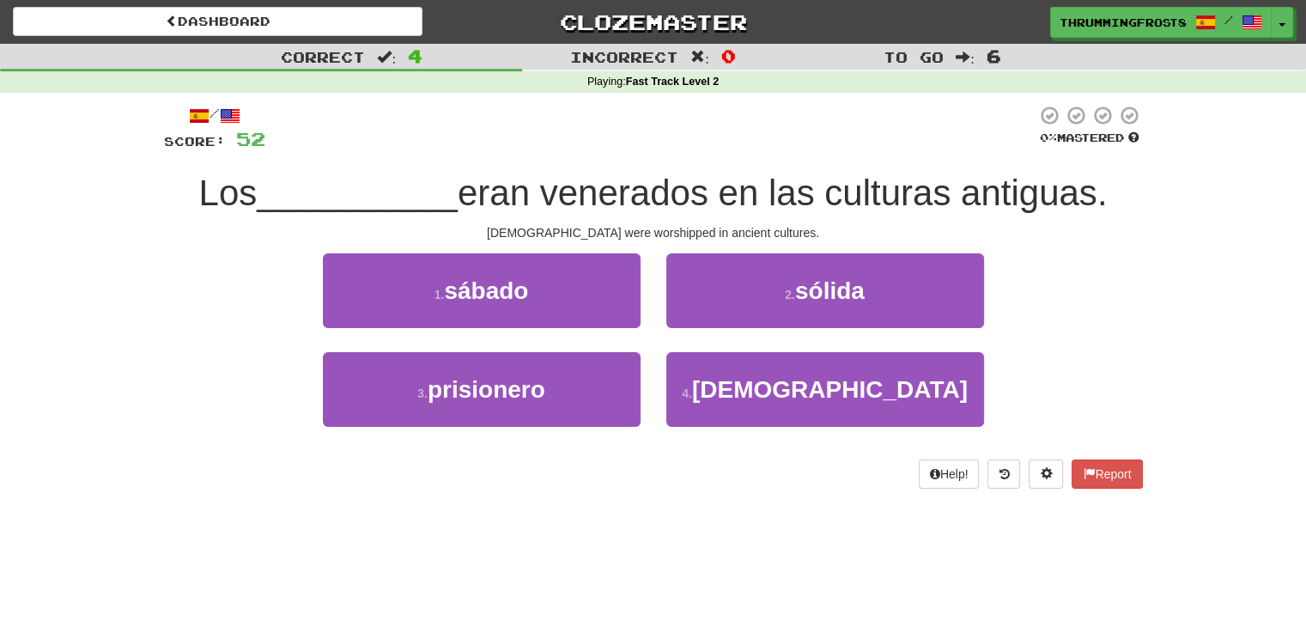
click at [694, 190] on span "eran venerados en las culturas antiguas." at bounding box center [782, 193] width 649 height 40
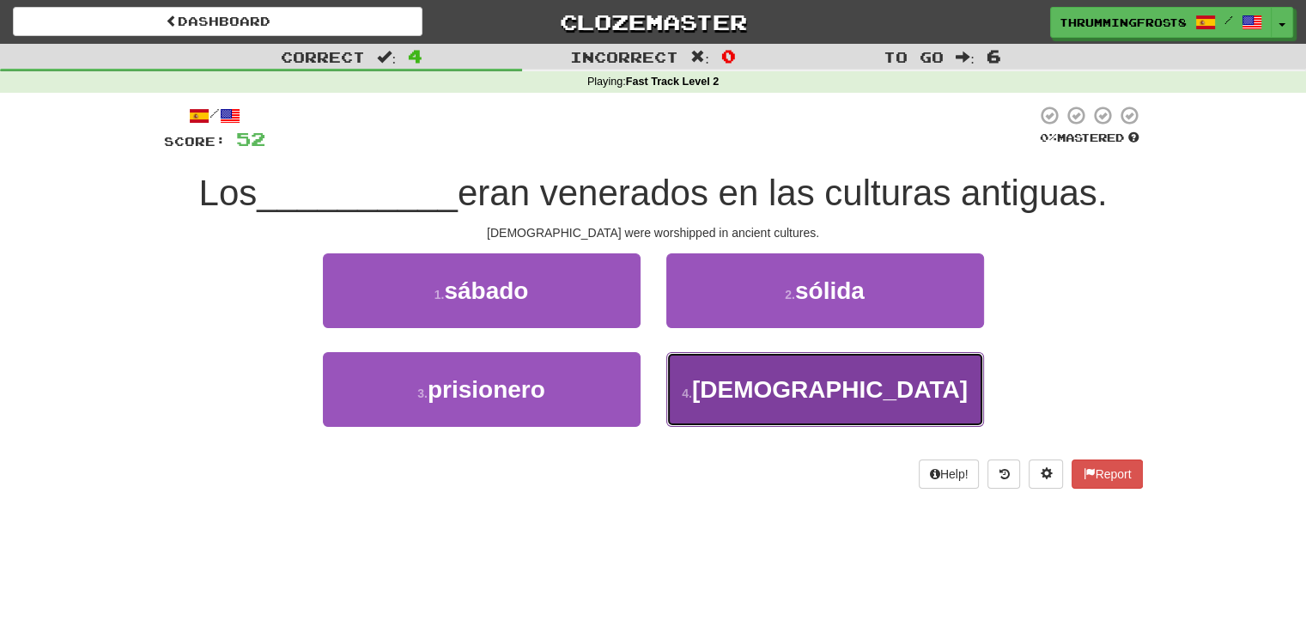
click at [741, 410] on button "4 . [DEMOGRAPHIC_DATA]" at bounding box center [825, 389] width 318 height 75
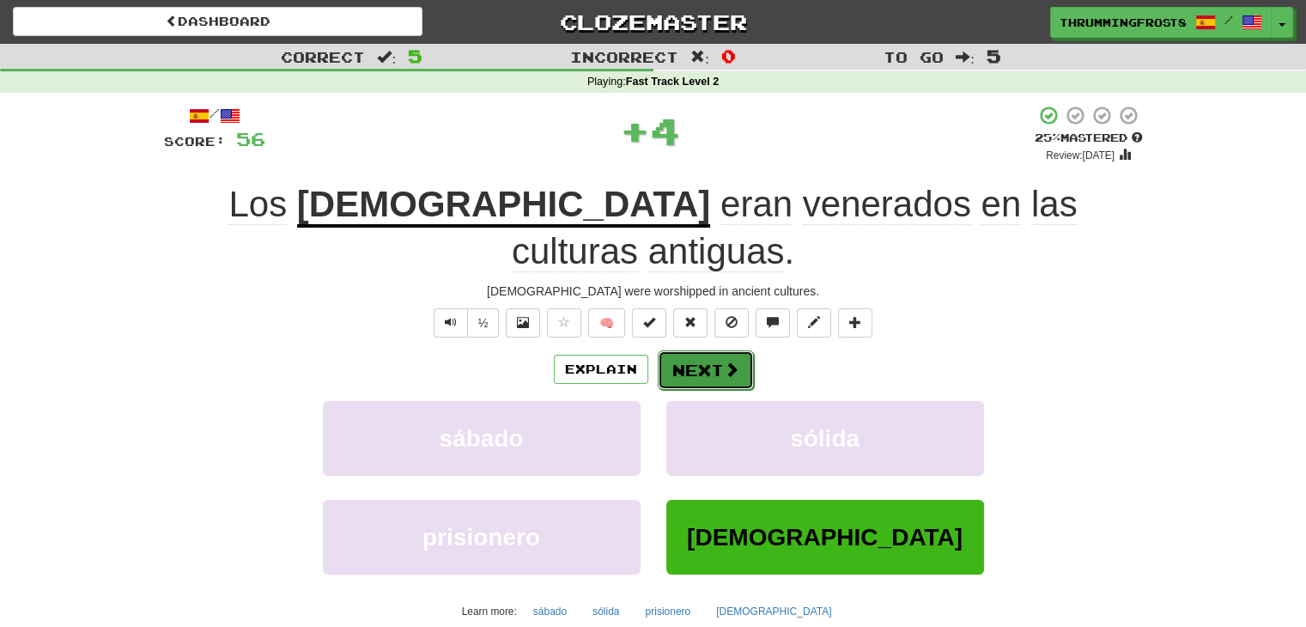
click at [704, 350] on button "Next" at bounding box center [706, 369] width 96 height 39
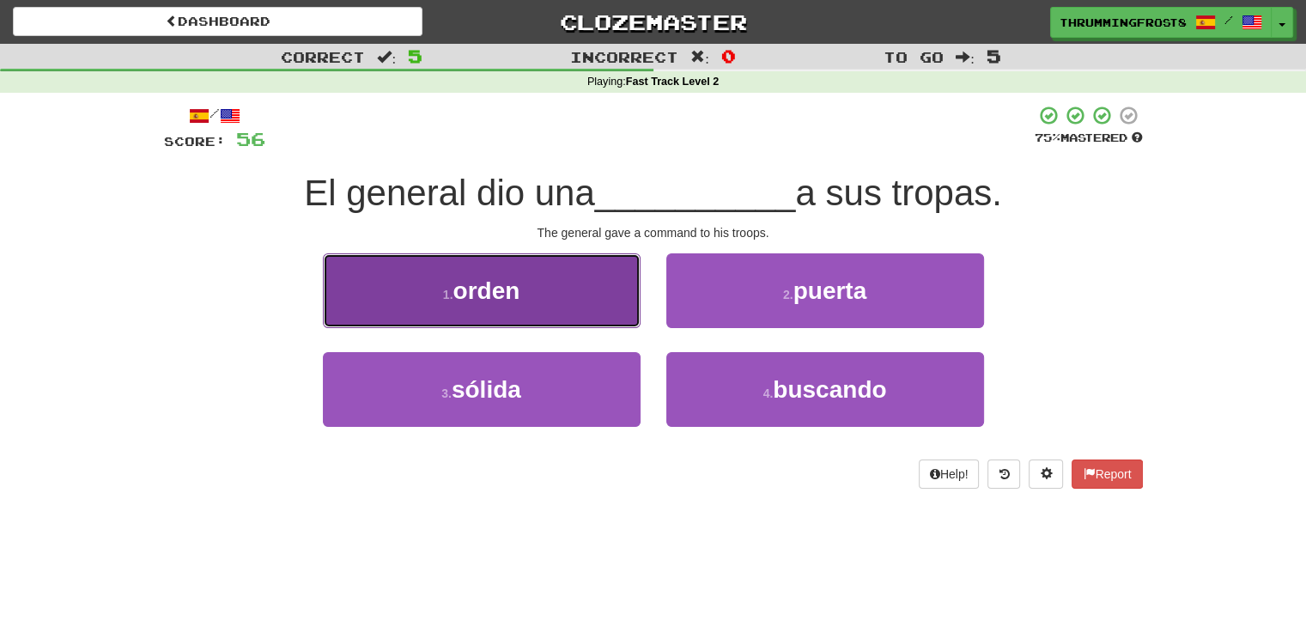
click at [539, 265] on button "1 . orden" at bounding box center [482, 290] width 318 height 75
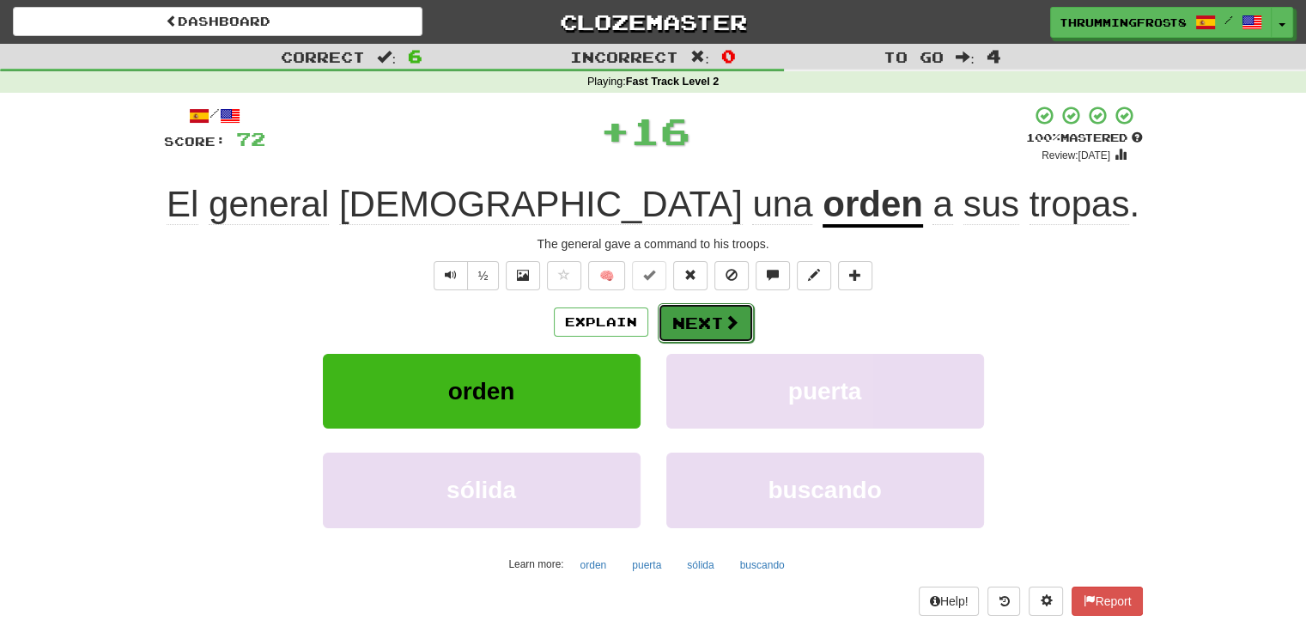
click at [700, 319] on button "Next" at bounding box center [706, 322] width 96 height 39
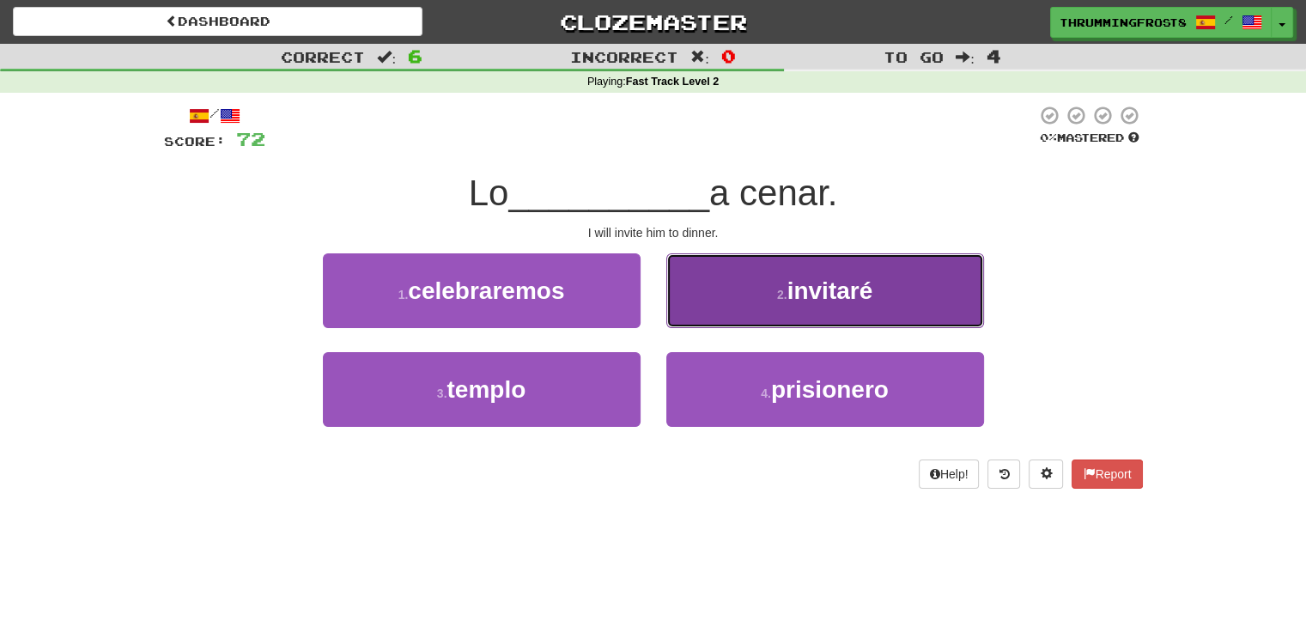
click at [699, 288] on button "2 . invitaré" at bounding box center [825, 290] width 318 height 75
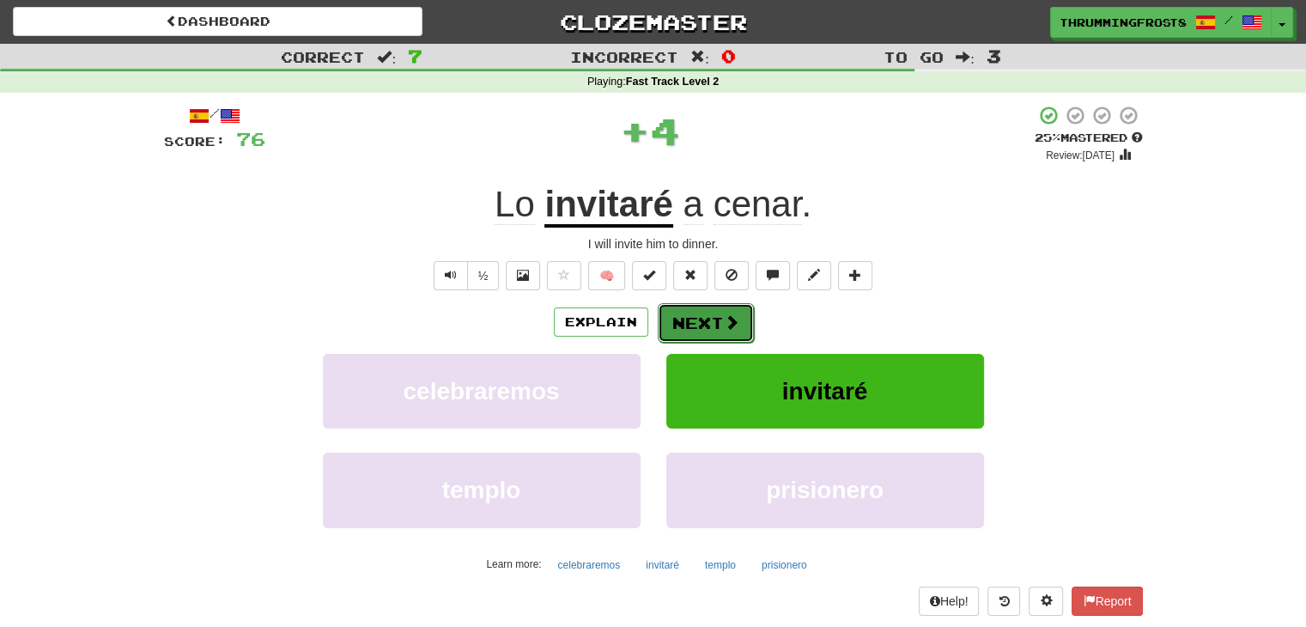
click at [697, 320] on button "Next" at bounding box center [706, 322] width 96 height 39
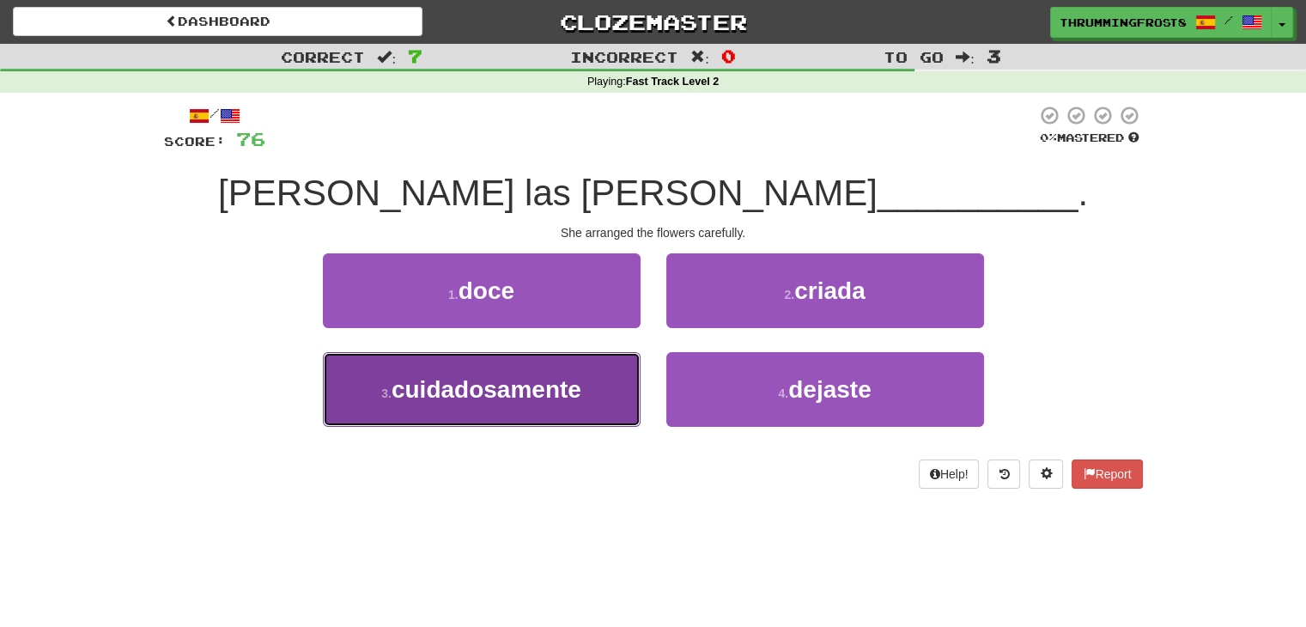
click at [621, 361] on button "3 . cuidadosamente" at bounding box center [482, 389] width 318 height 75
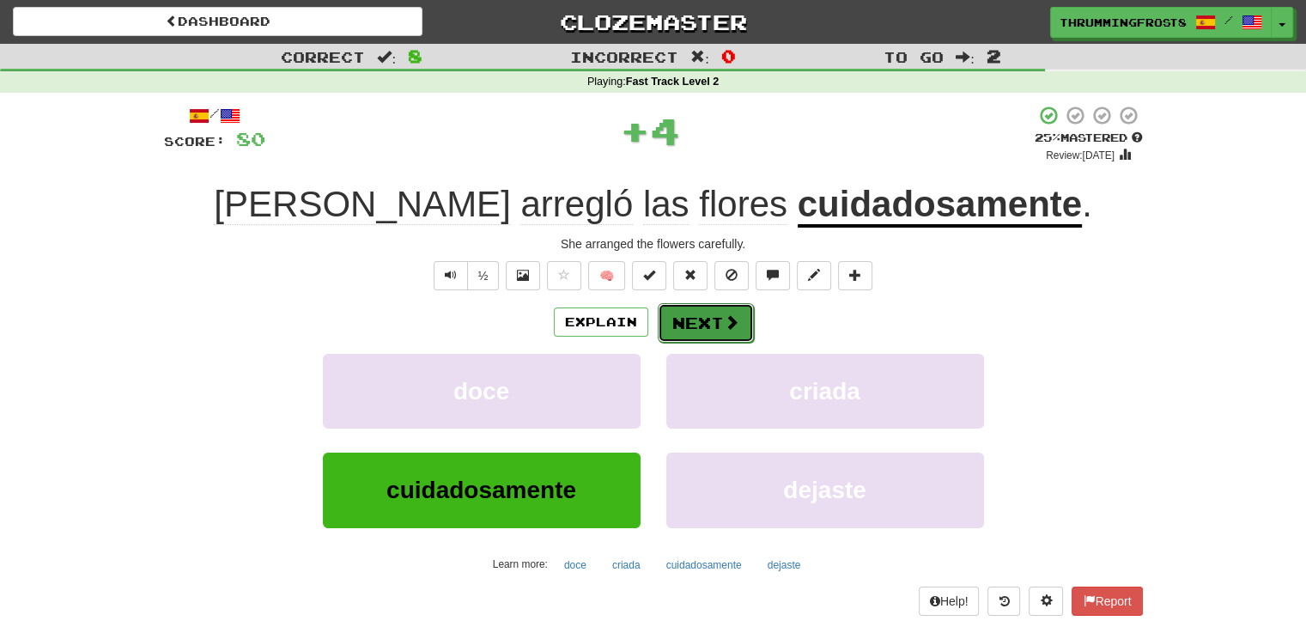
click at [714, 327] on button "Next" at bounding box center [706, 322] width 96 height 39
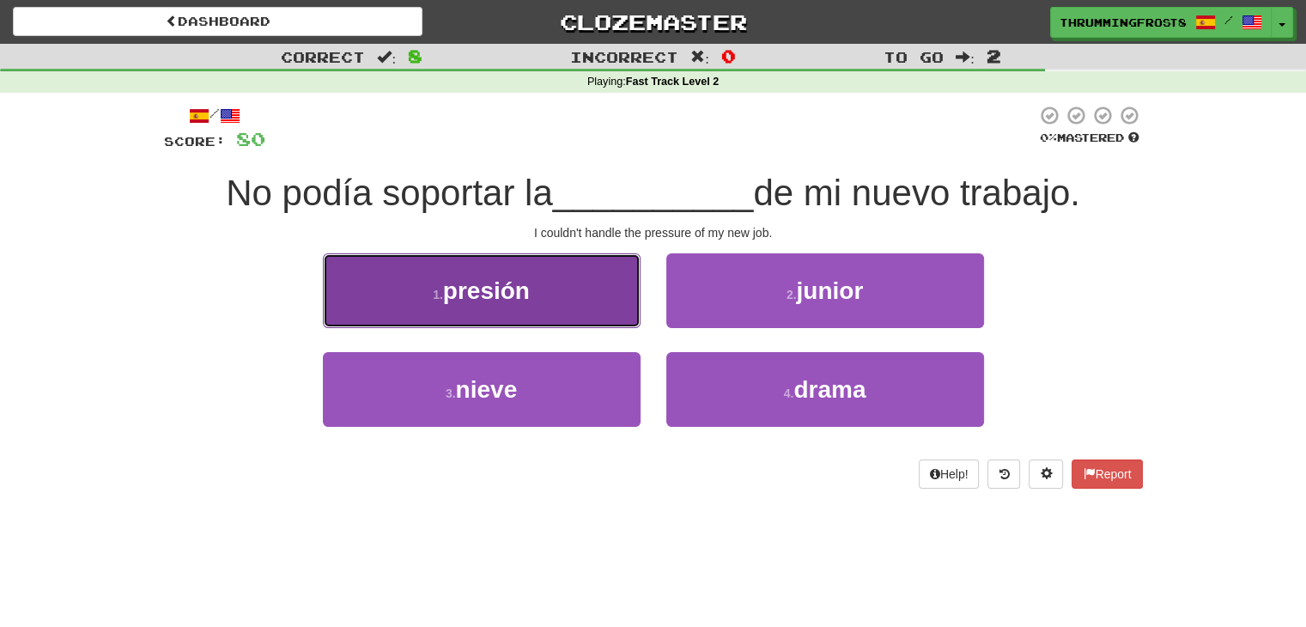
click at [577, 308] on button "1 . presión" at bounding box center [482, 290] width 318 height 75
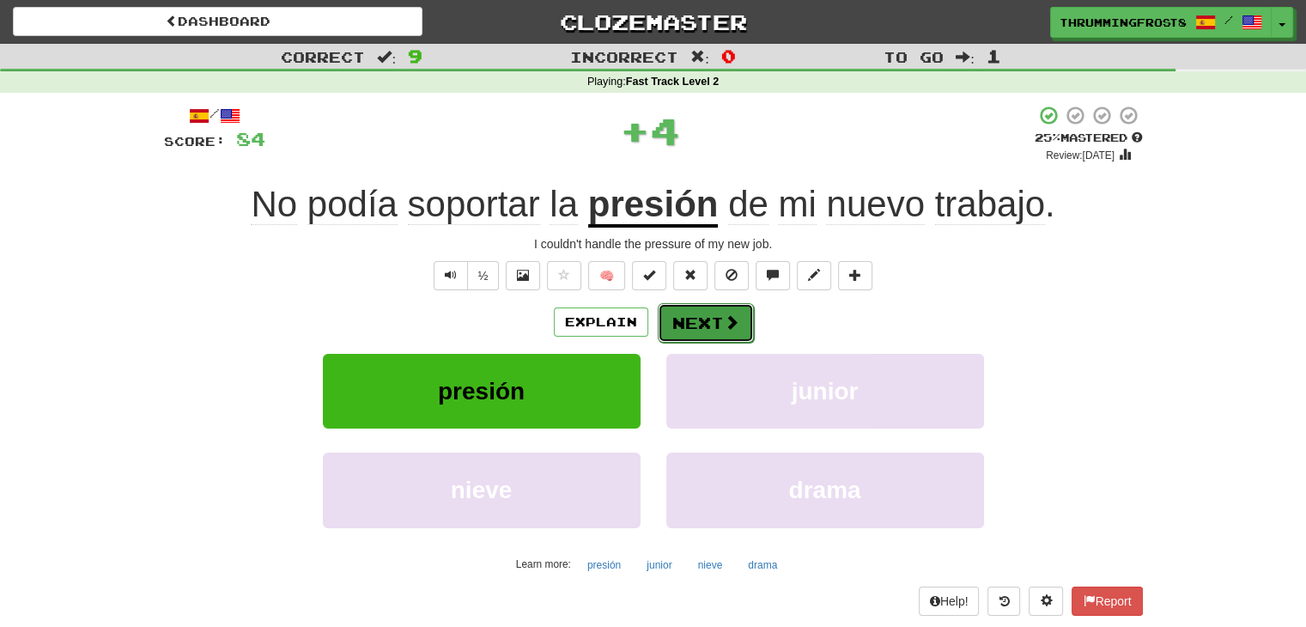
click at [678, 317] on button "Next" at bounding box center [706, 322] width 96 height 39
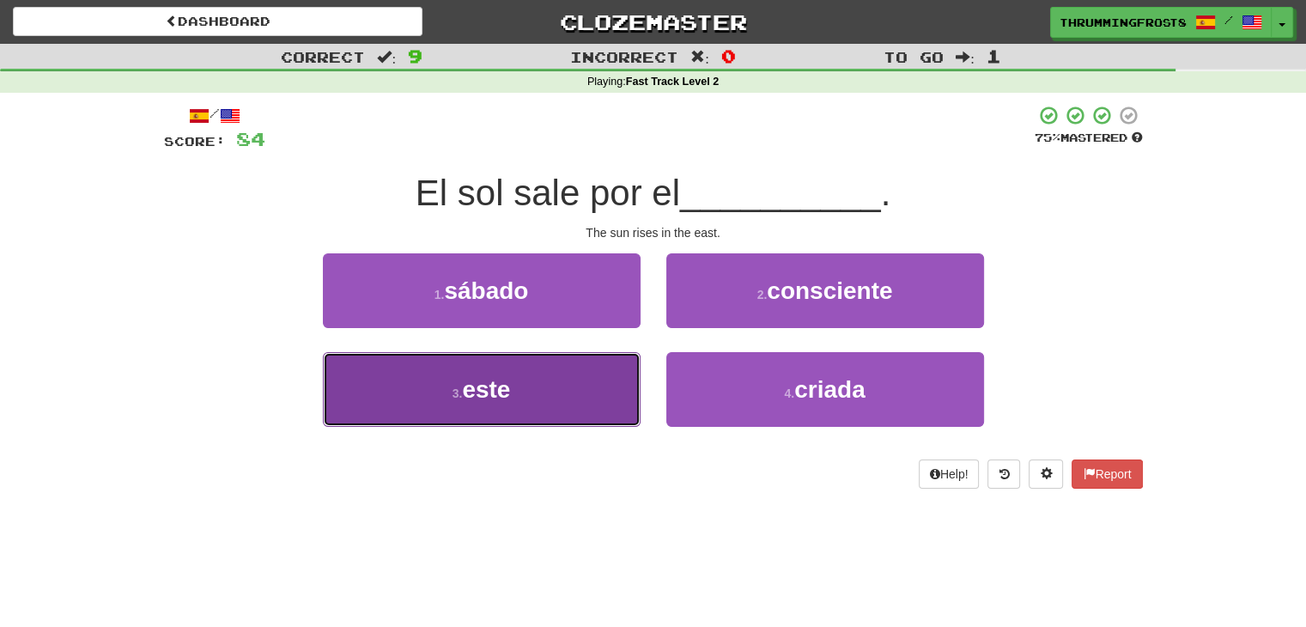
click at [576, 400] on button "3 . este" at bounding box center [482, 389] width 318 height 75
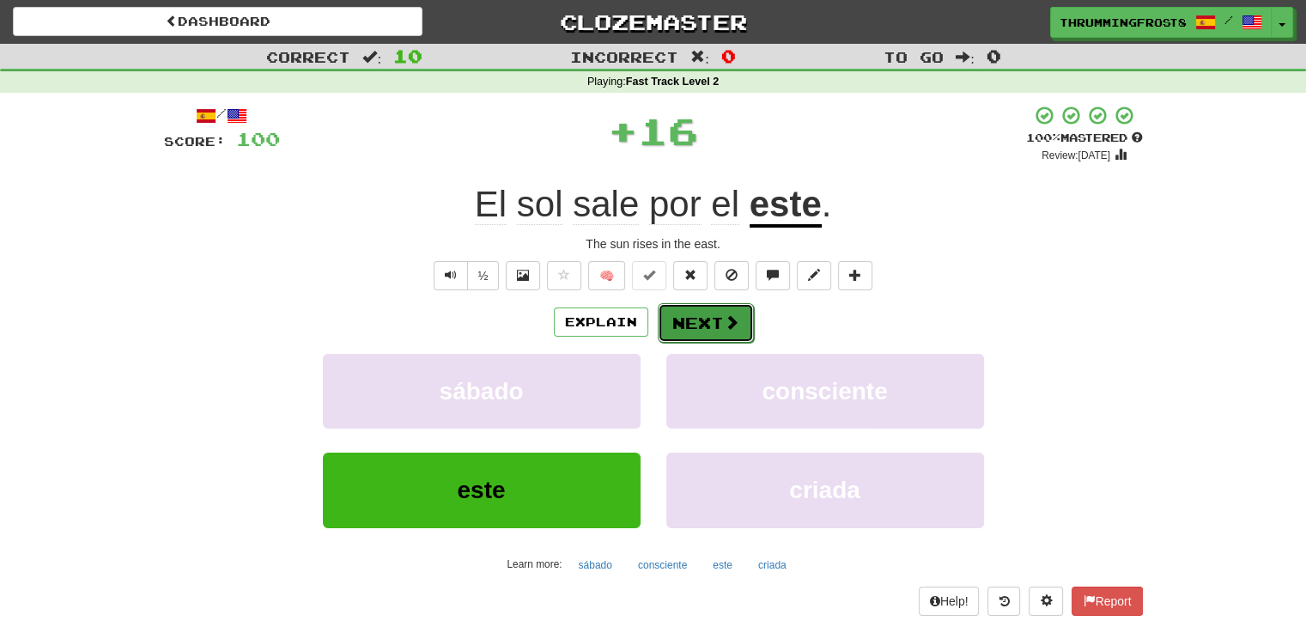
click at [726, 325] on span at bounding box center [731, 321] width 15 height 15
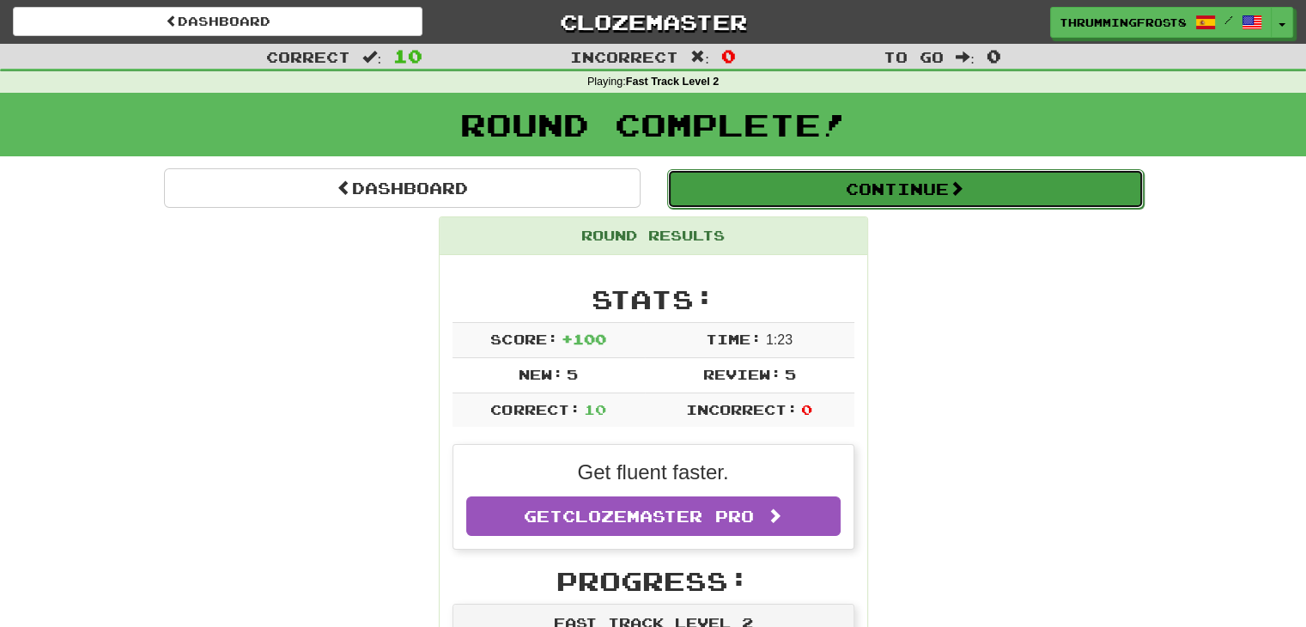
click at [738, 199] on button "Continue" at bounding box center [905, 188] width 477 height 39
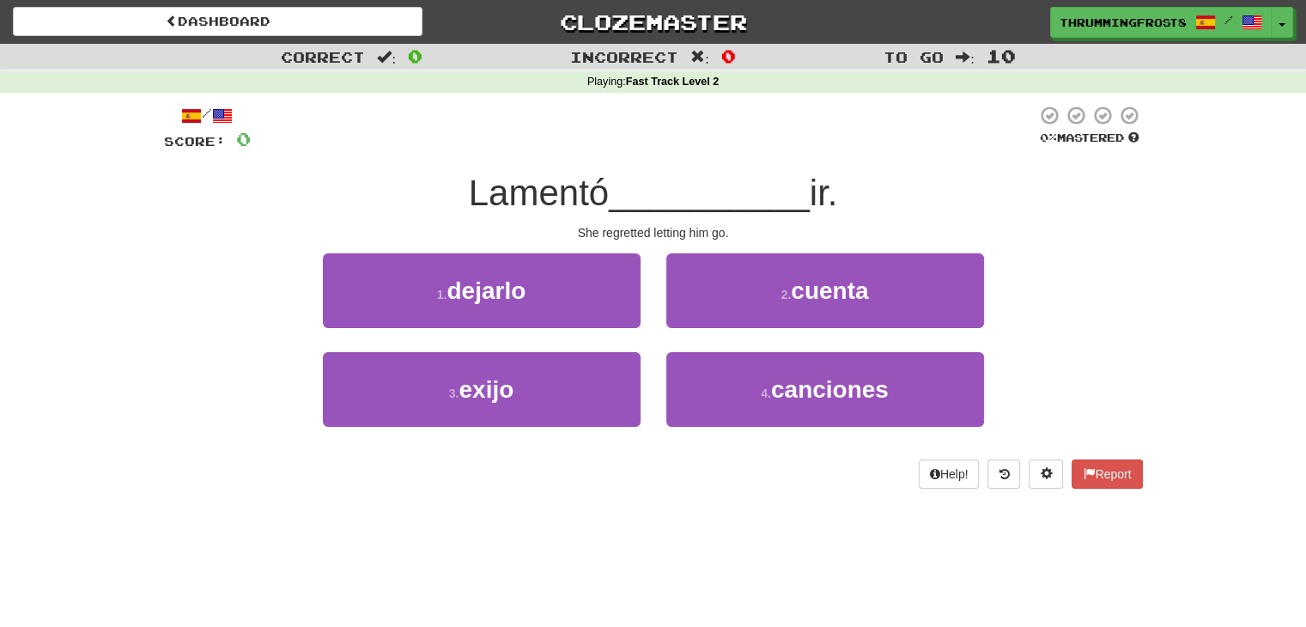
click at [714, 125] on div at bounding box center [644, 128] width 786 height 47
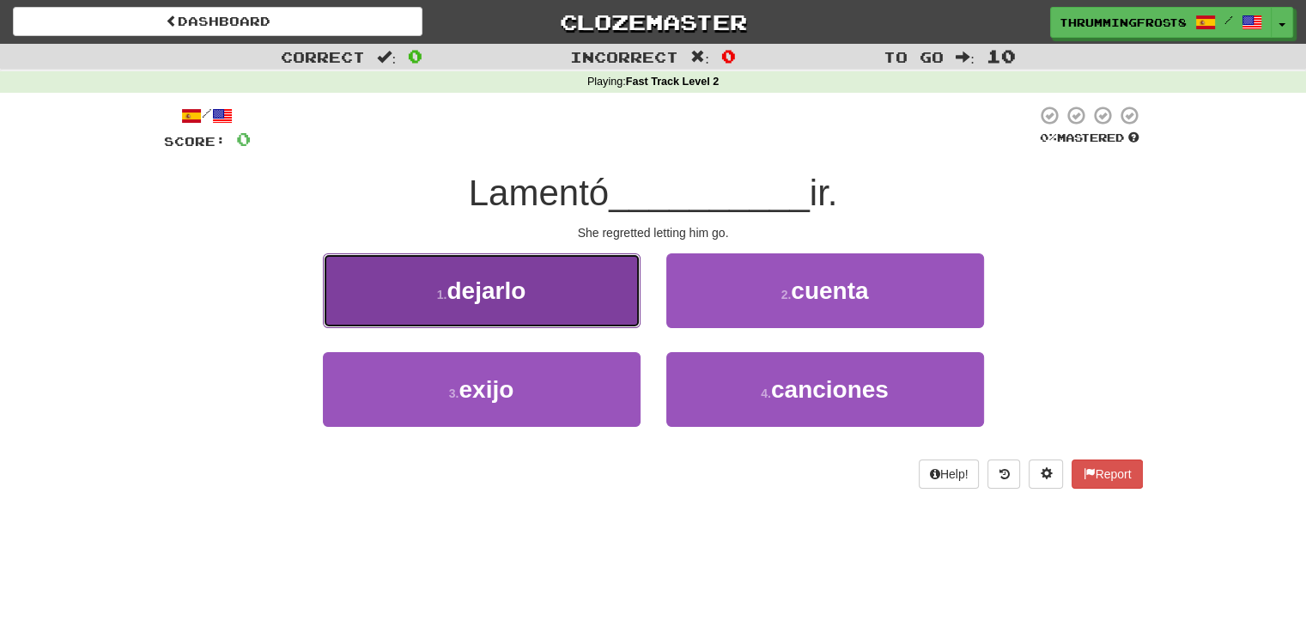
click at [571, 283] on button "1 . dejarlo" at bounding box center [482, 290] width 318 height 75
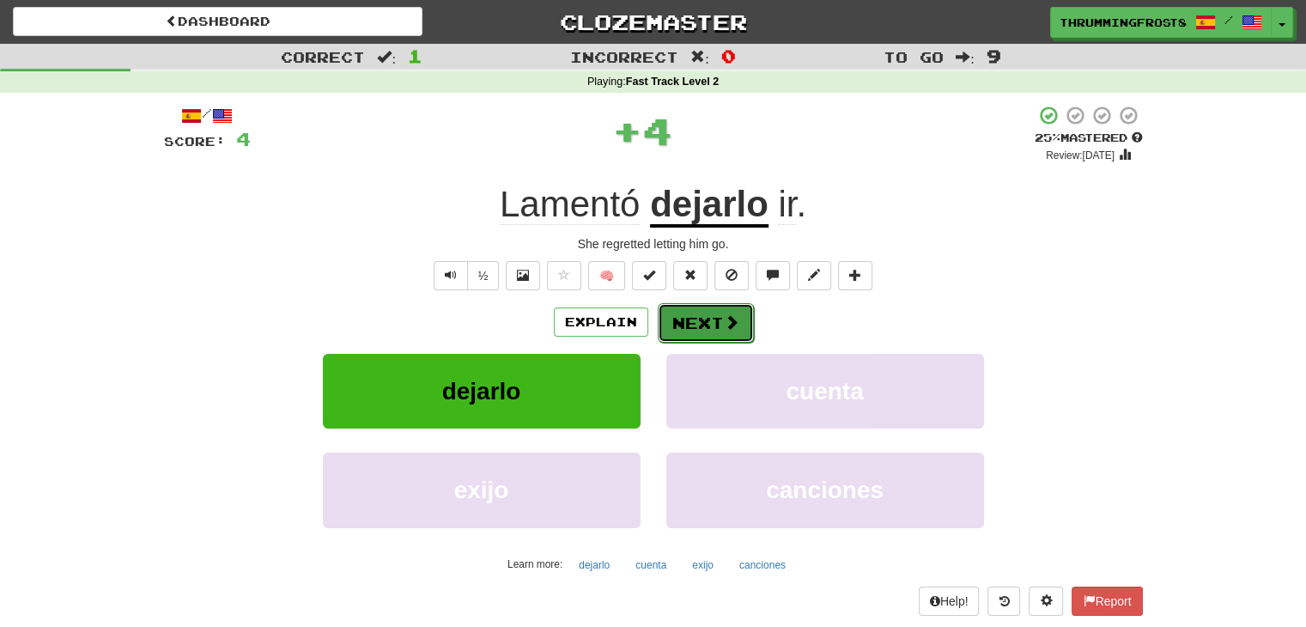
click at [707, 322] on button "Next" at bounding box center [706, 322] width 96 height 39
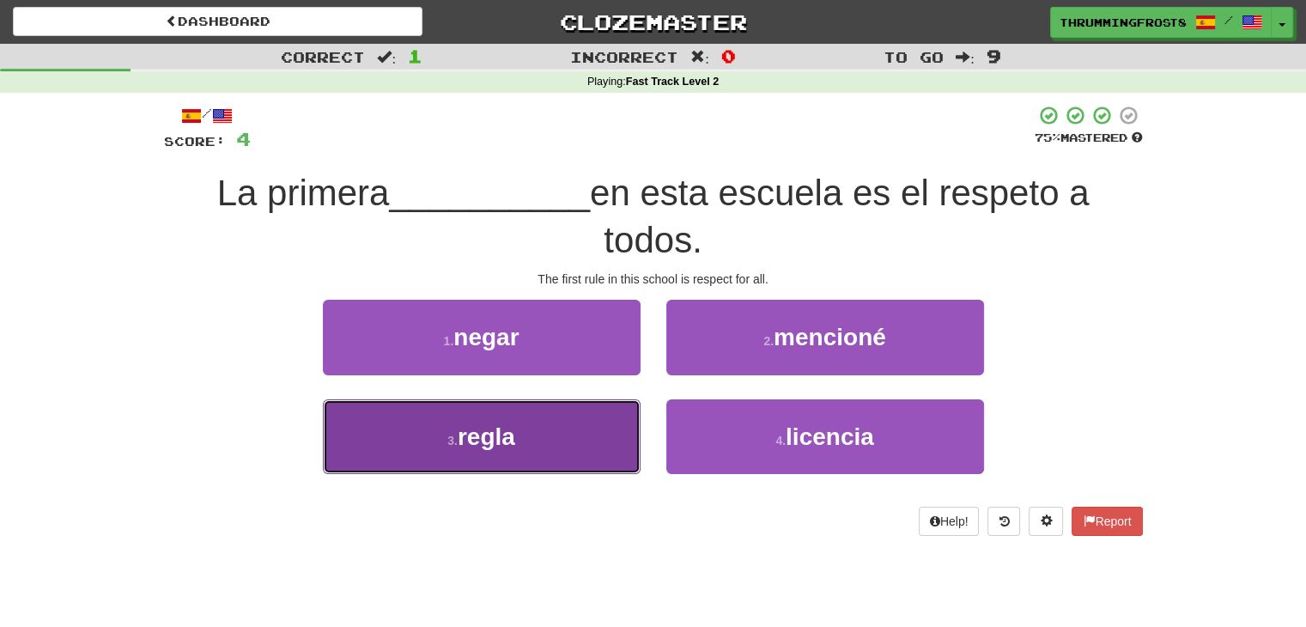
click at [585, 427] on button "3 . [PERSON_NAME]" at bounding box center [482, 436] width 318 height 75
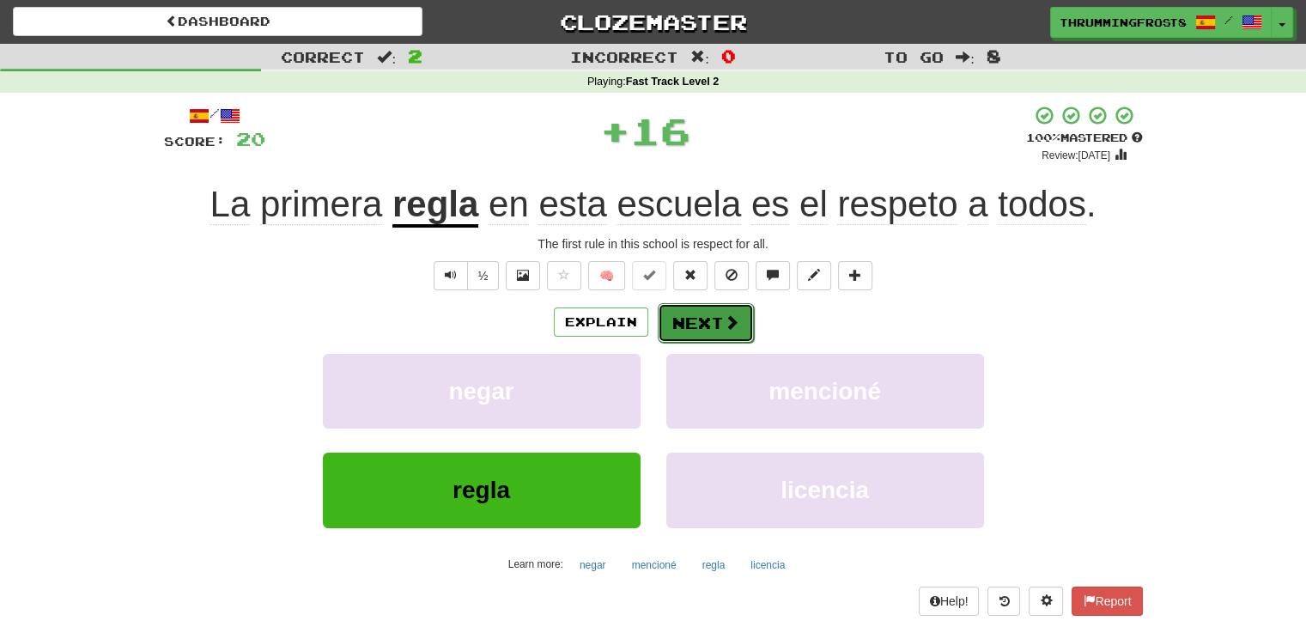
click at [687, 331] on button "Next" at bounding box center [706, 322] width 96 height 39
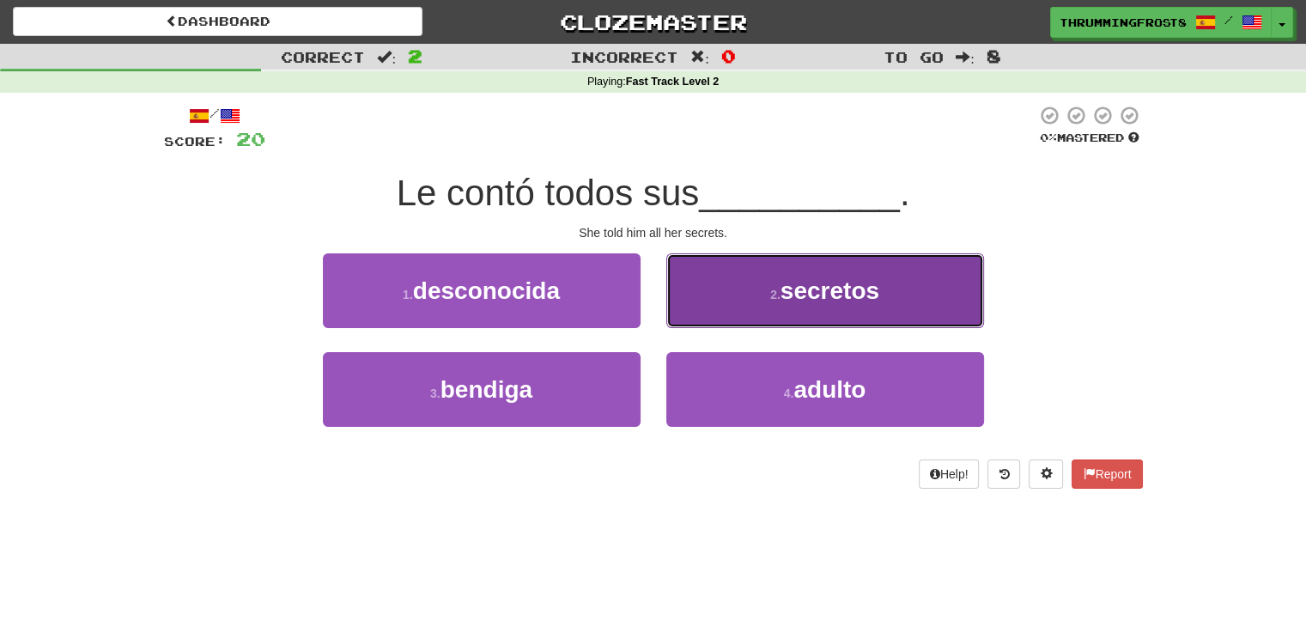
click at [748, 262] on button "2 . secretos" at bounding box center [825, 290] width 318 height 75
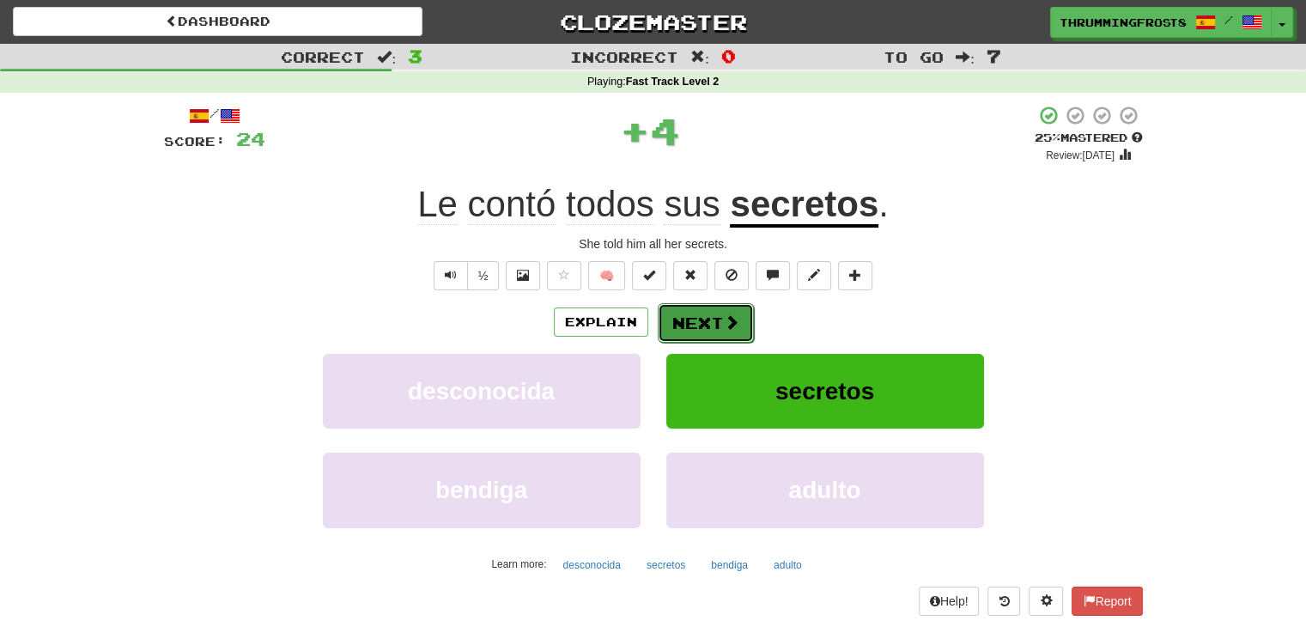
click at [688, 317] on button "Next" at bounding box center [706, 322] width 96 height 39
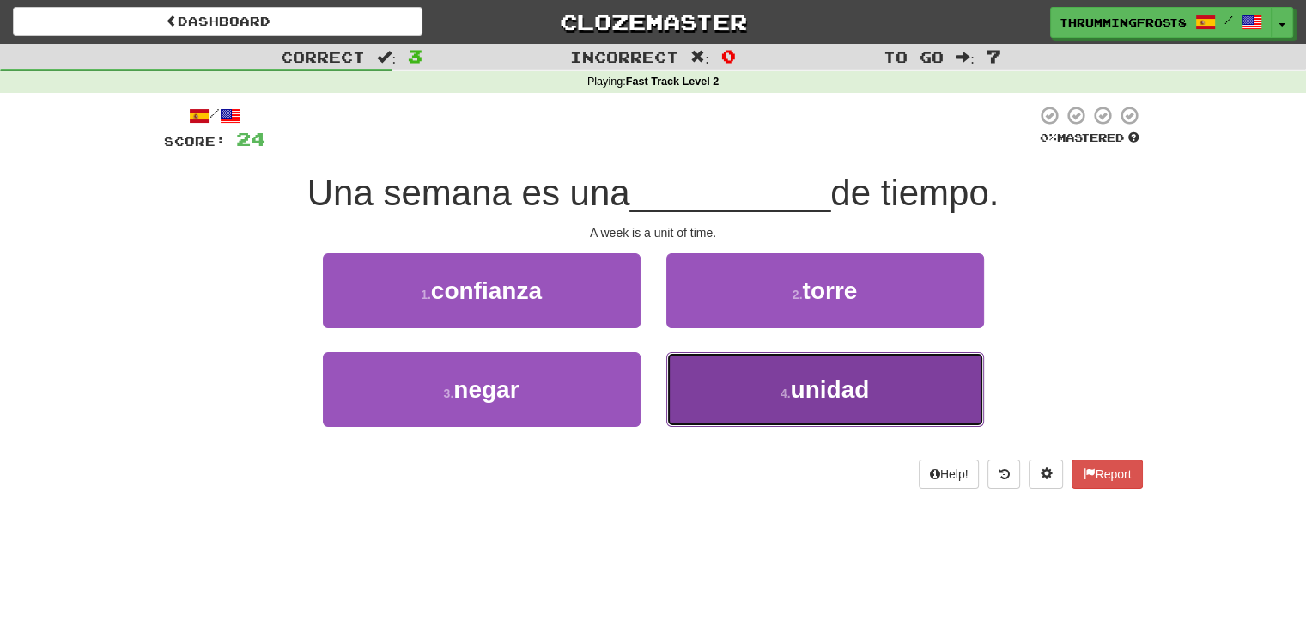
click at [697, 381] on button "4 . unidad" at bounding box center [825, 389] width 318 height 75
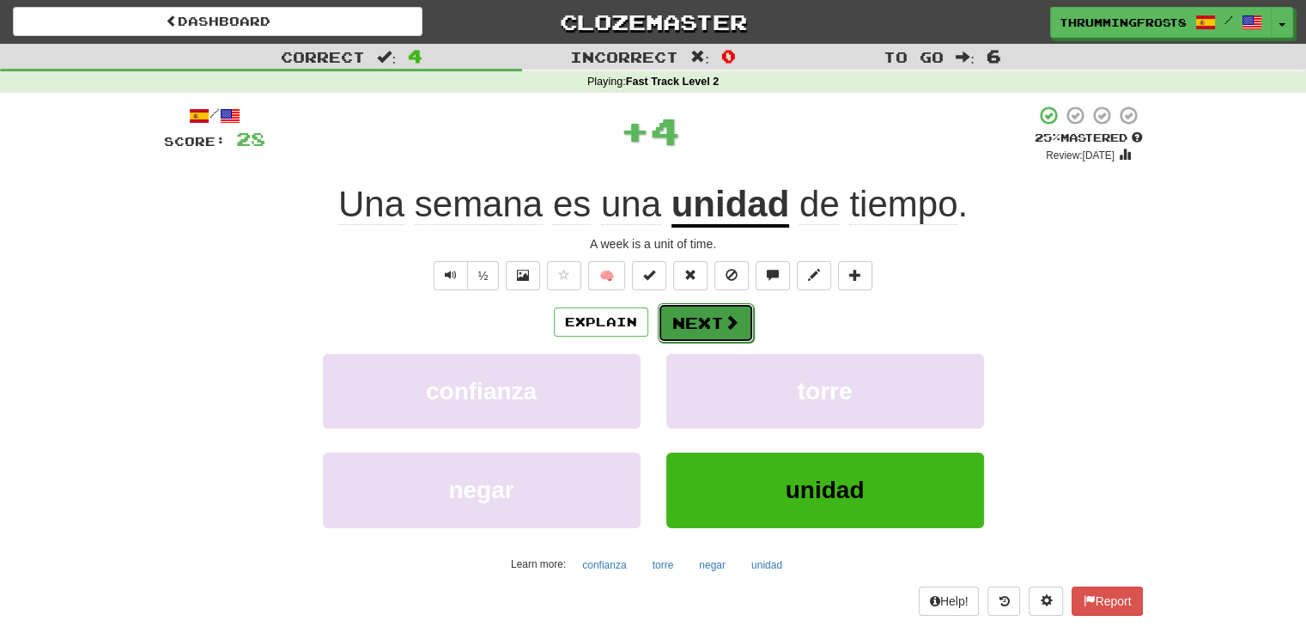
click at [694, 323] on button "Next" at bounding box center [706, 322] width 96 height 39
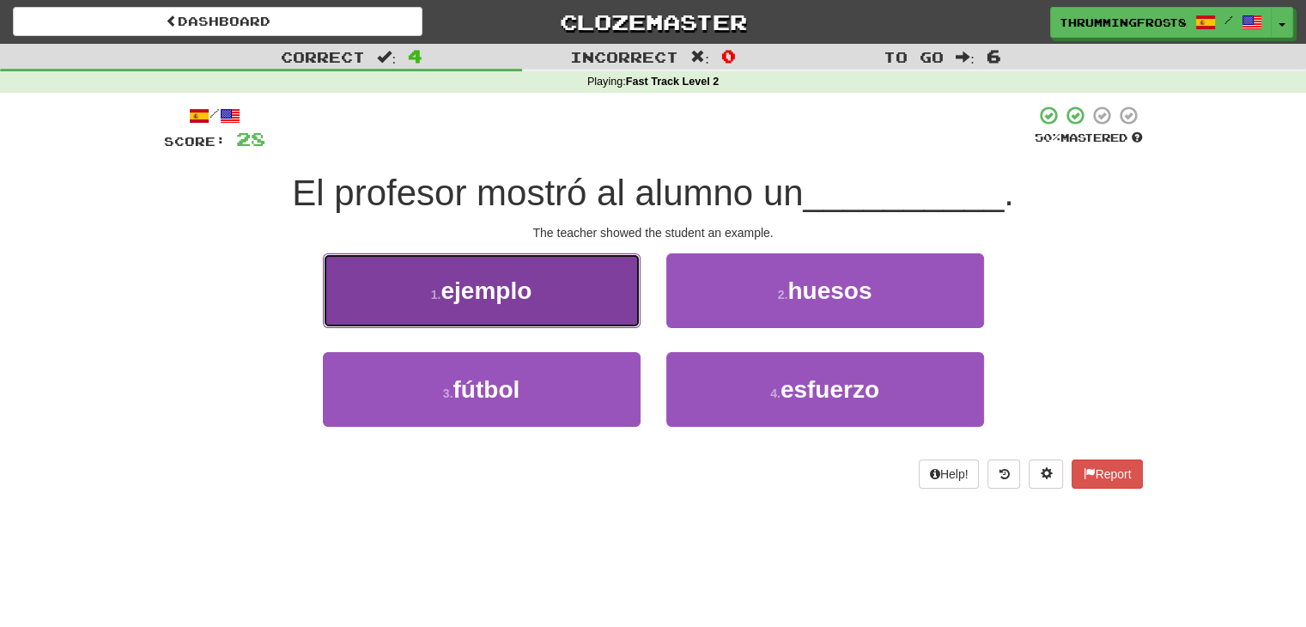
click at [611, 276] on button "1 . ejemplo" at bounding box center [482, 290] width 318 height 75
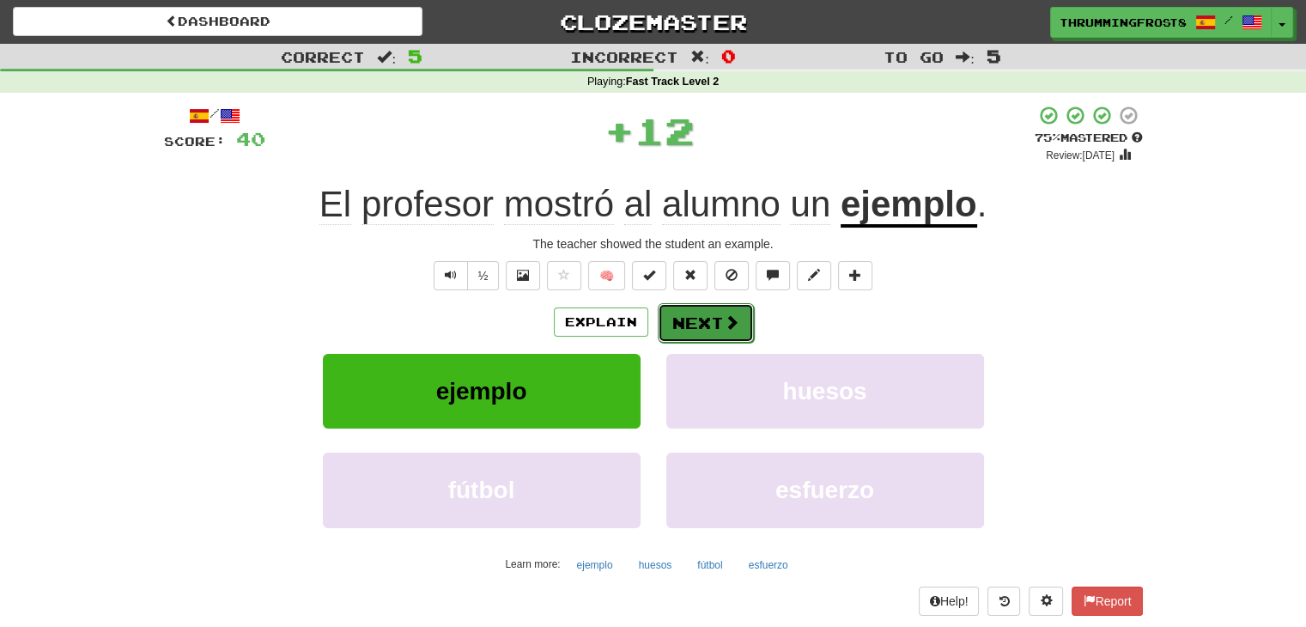
click at [726, 310] on button "Next" at bounding box center [706, 322] width 96 height 39
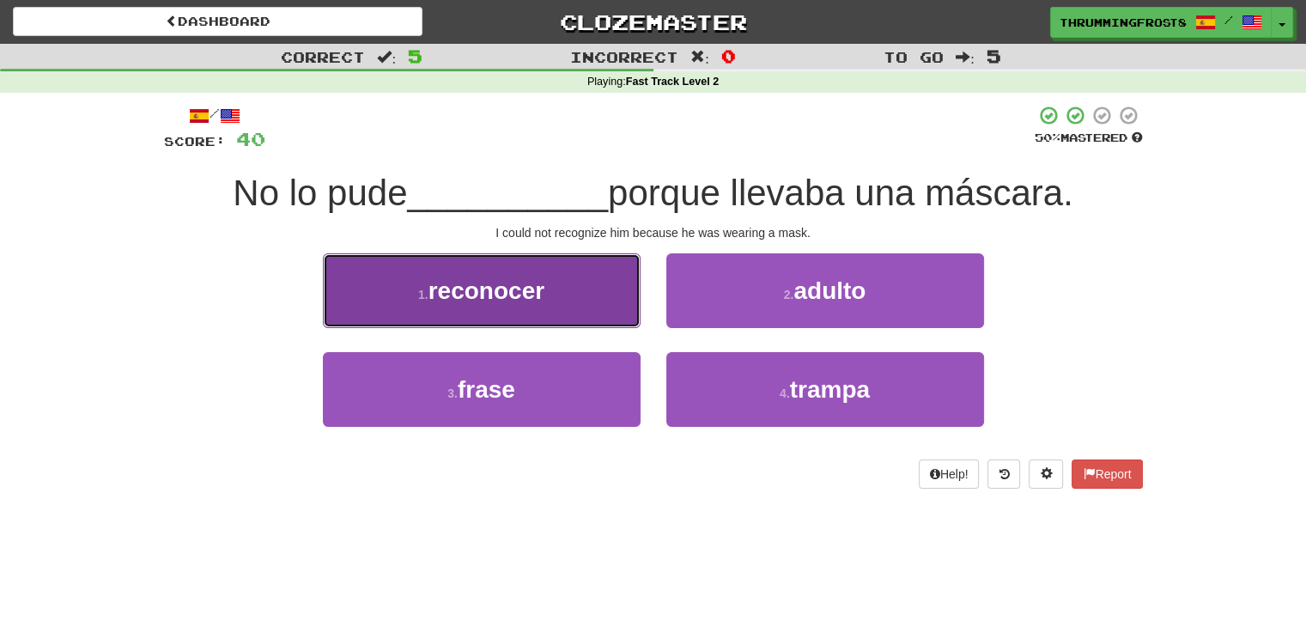
click at [595, 267] on button "1 . reconocer" at bounding box center [482, 290] width 318 height 75
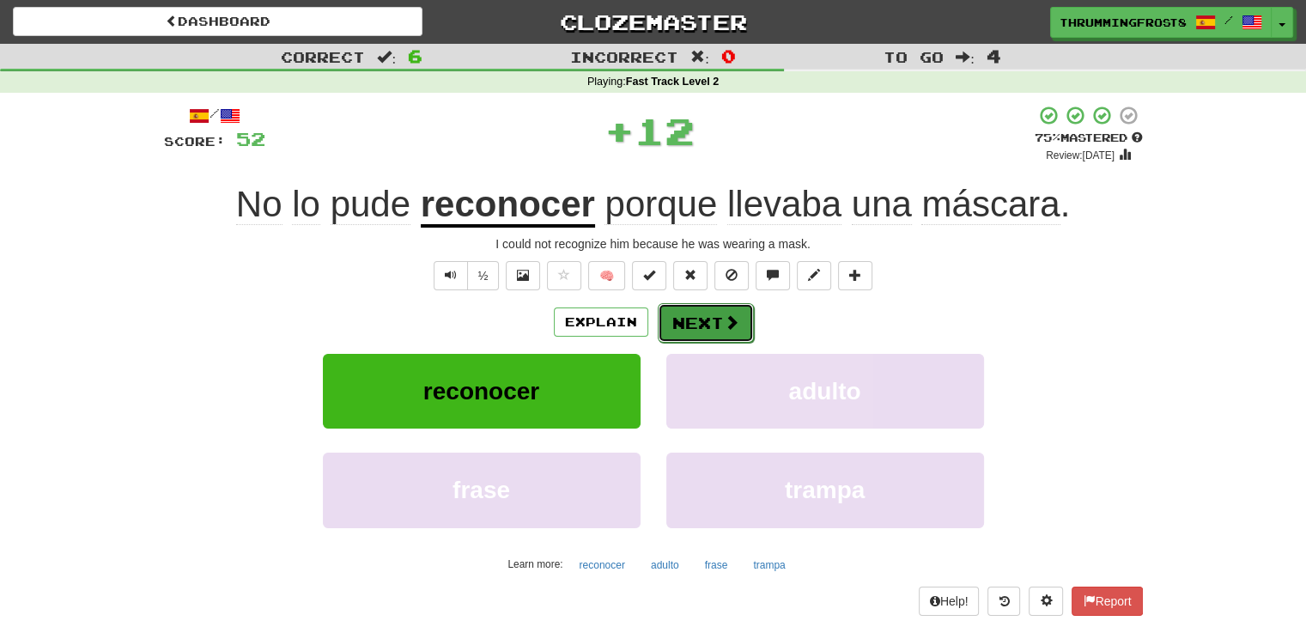
click at [695, 317] on button "Next" at bounding box center [706, 322] width 96 height 39
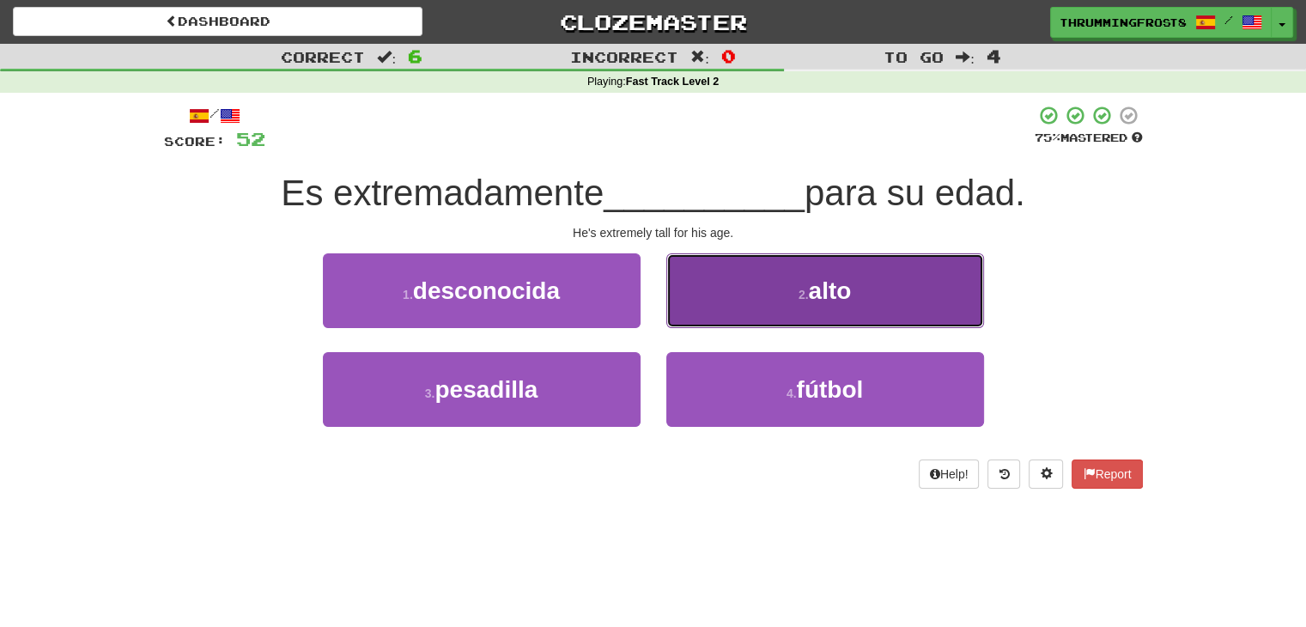
click at [755, 293] on button "2 . alto" at bounding box center [825, 290] width 318 height 75
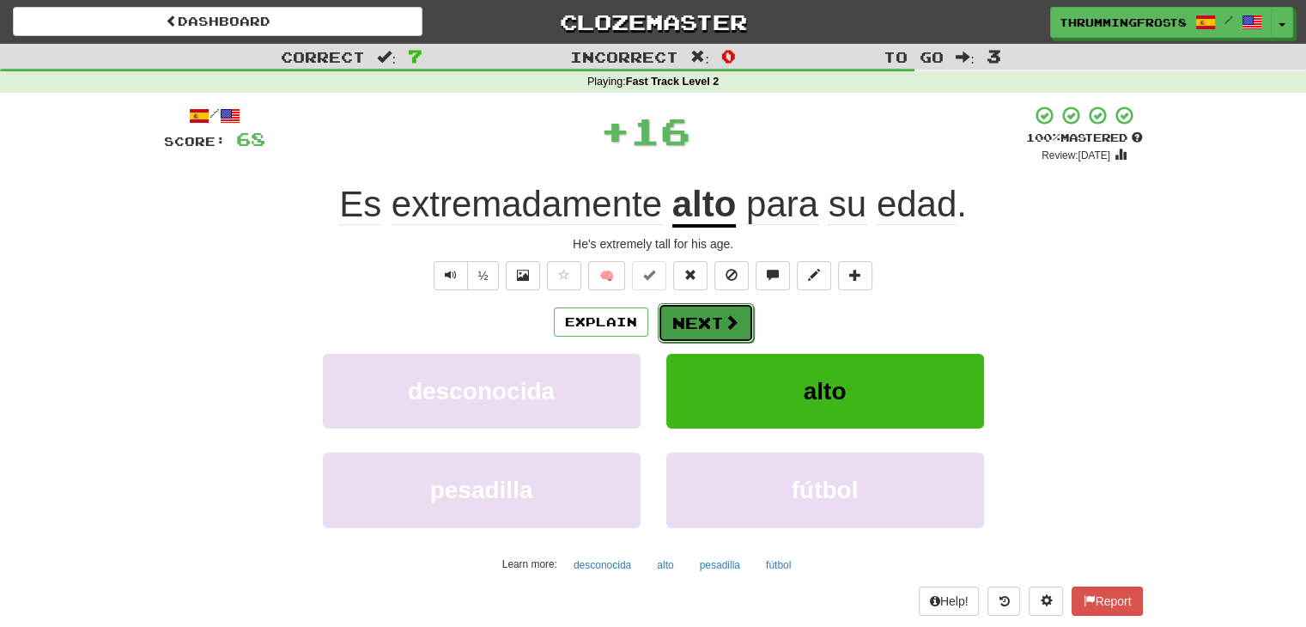
click at [697, 309] on button "Next" at bounding box center [706, 322] width 96 height 39
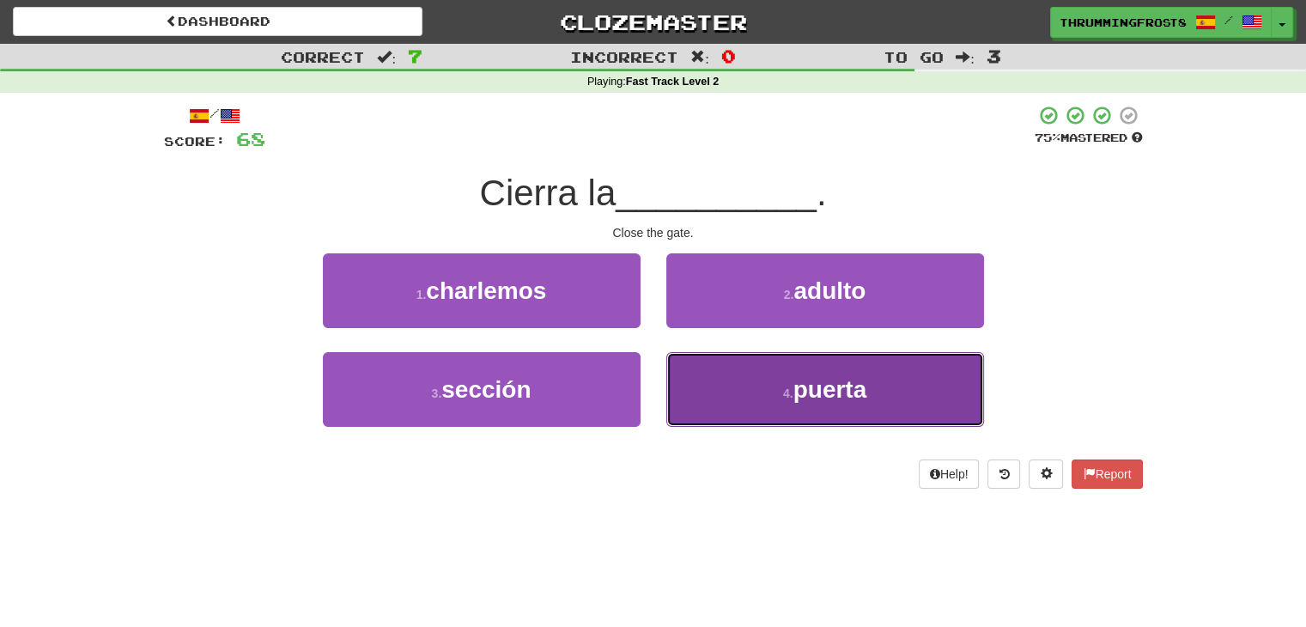
click at [711, 375] on button "4 . puerta" at bounding box center [825, 389] width 318 height 75
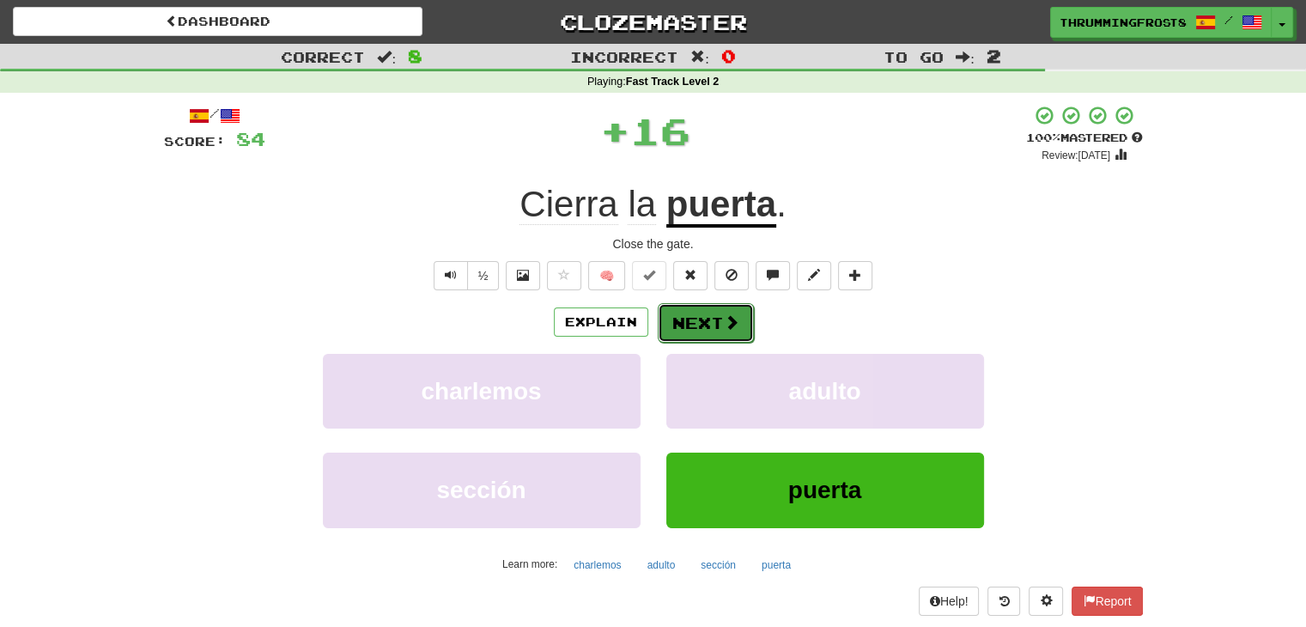
click at [703, 327] on button "Next" at bounding box center [706, 322] width 96 height 39
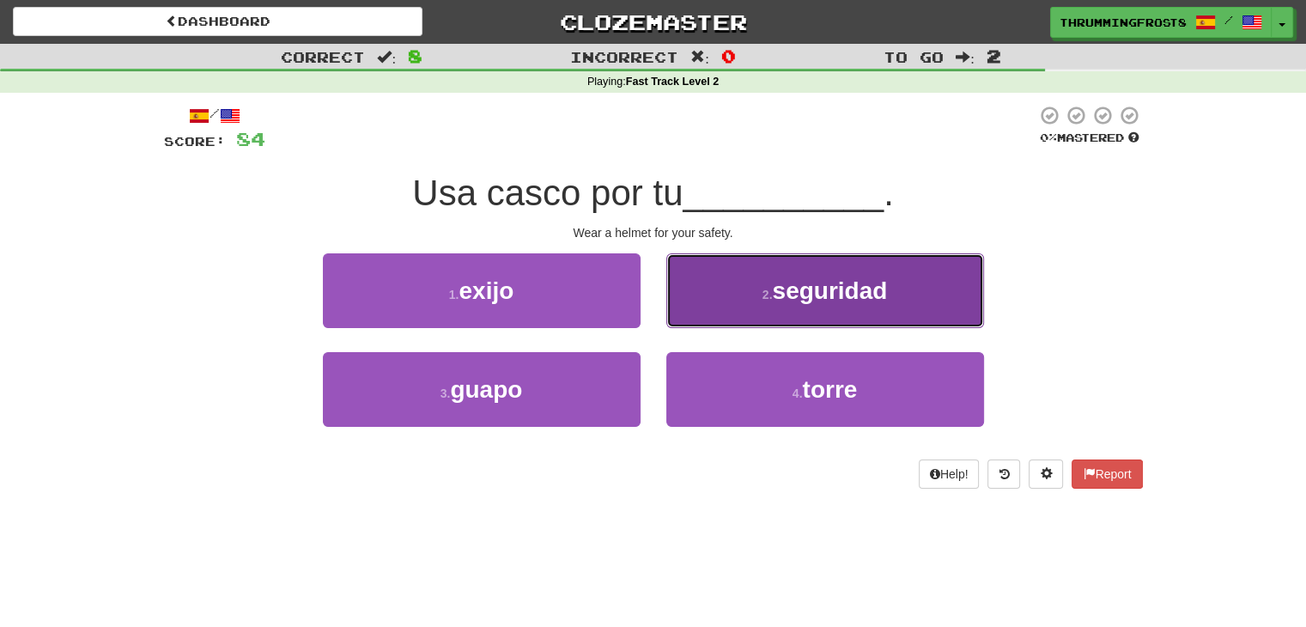
click at [720, 289] on button "2 . seguridad" at bounding box center [825, 290] width 318 height 75
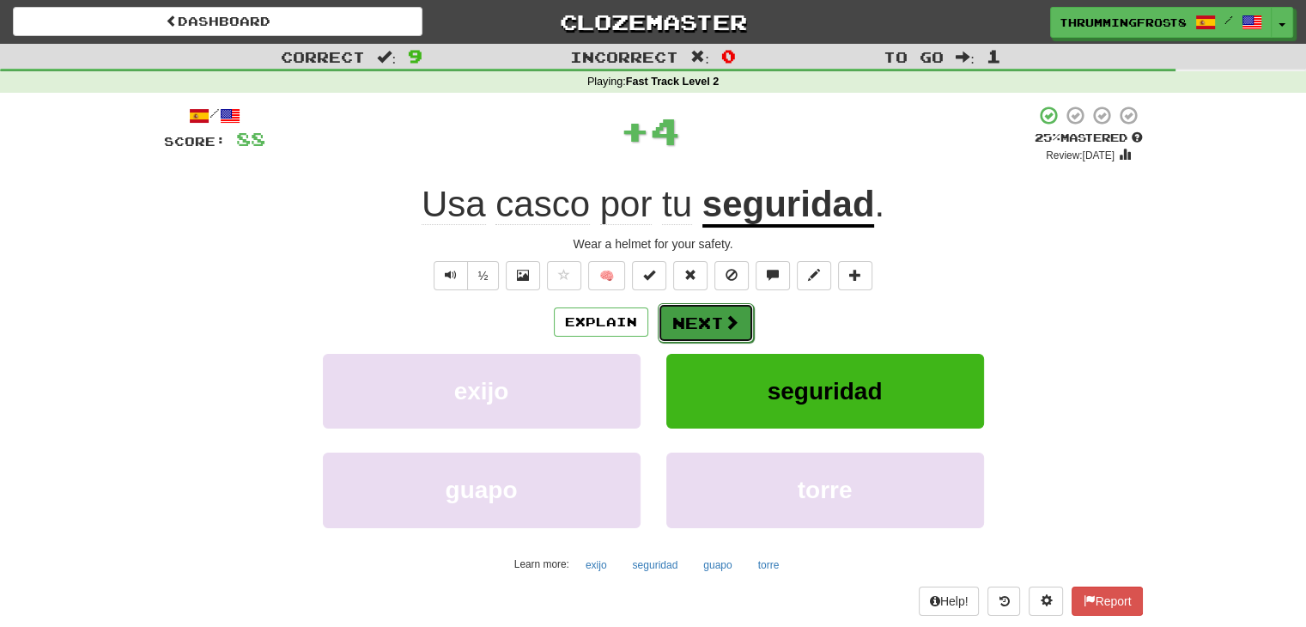
click at [695, 313] on button "Next" at bounding box center [706, 322] width 96 height 39
